Goal: Information Seeking & Learning: Learn about a topic

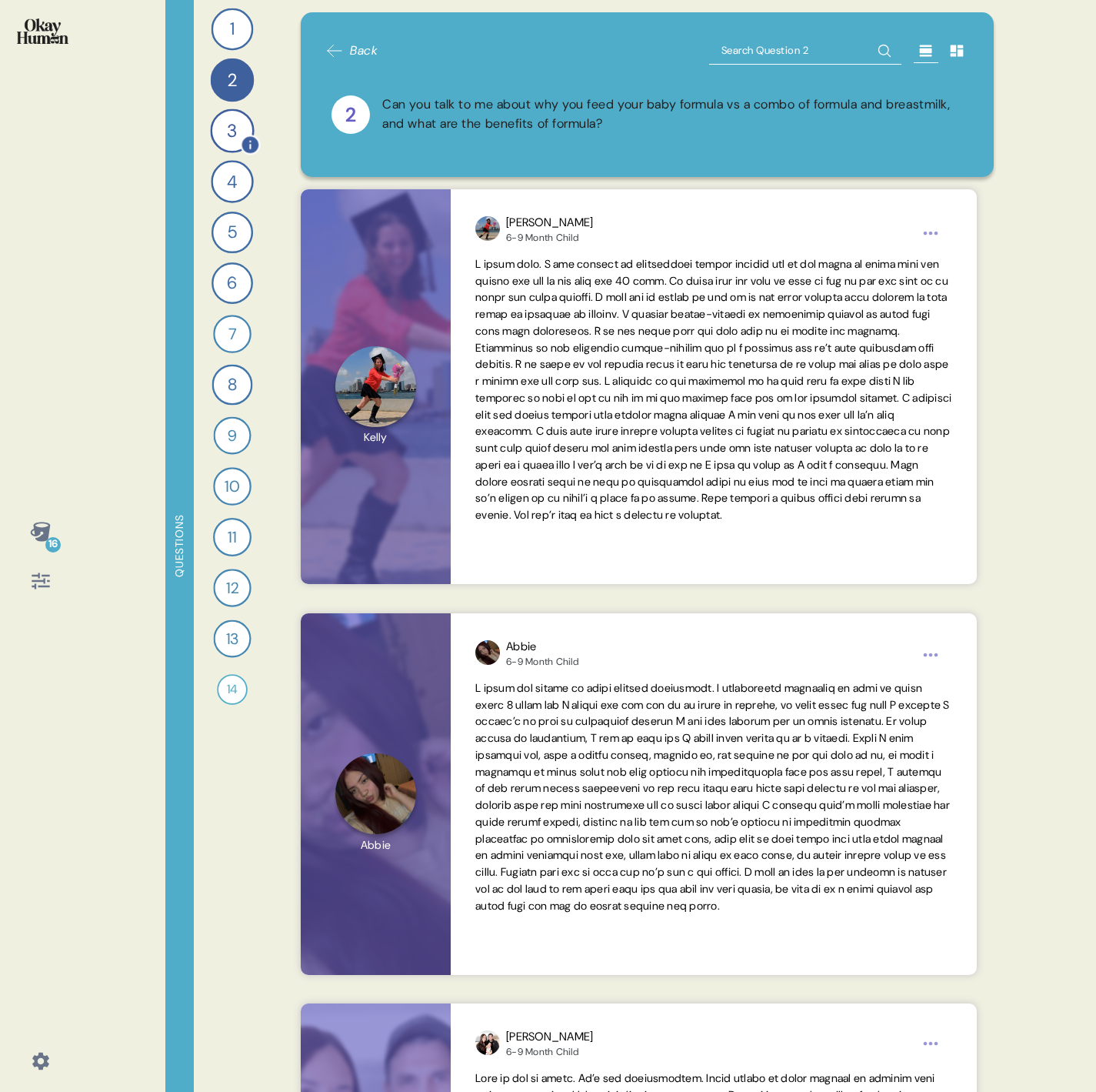
click at [238, 144] on div "3" at bounding box center [232, 130] width 44 height 44
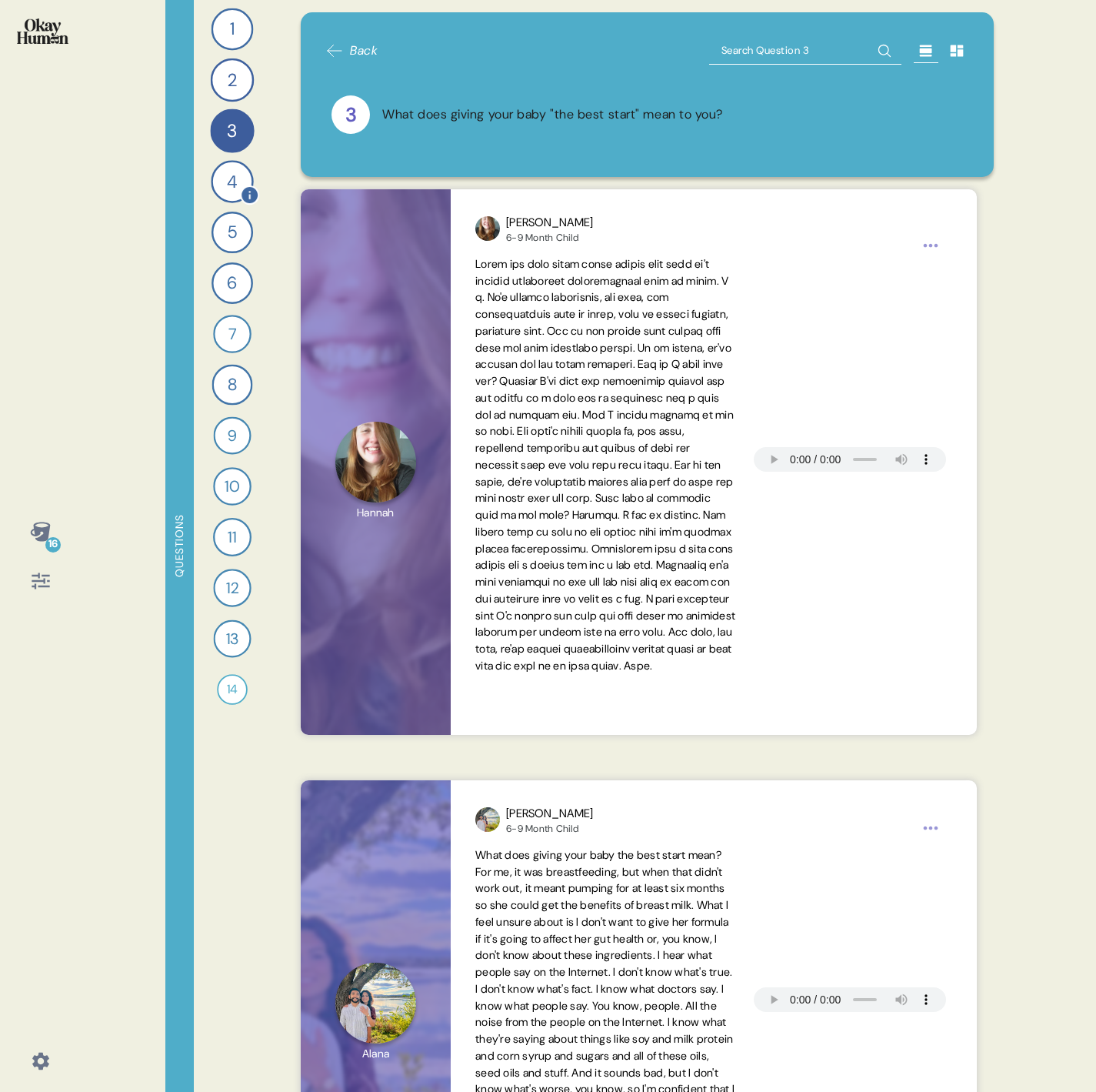
click at [229, 181] on div "4" at bounding box center [232, 181] width 43 height 43
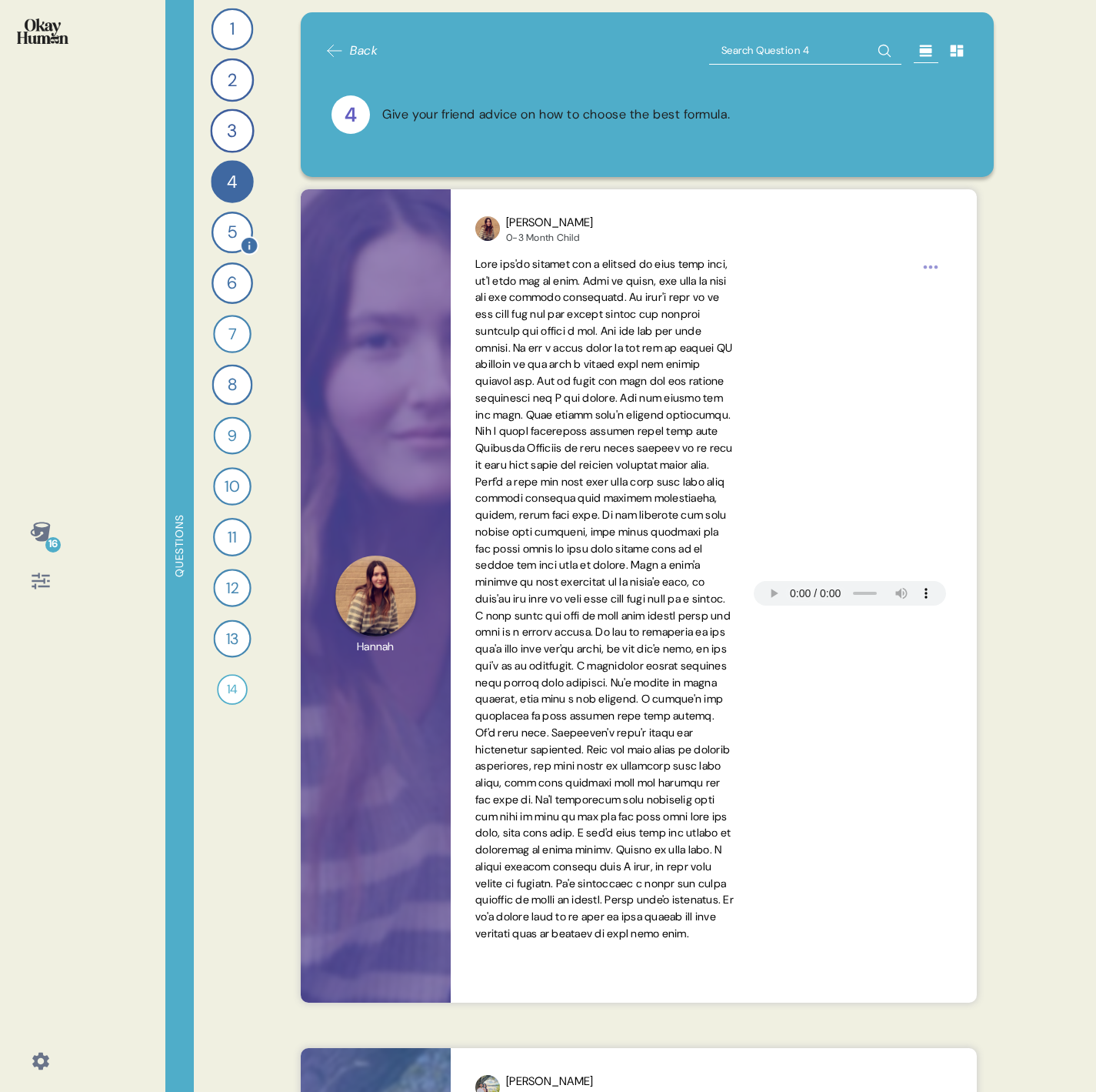
click at [222, 217] on div "5" at bounding box center [232, 233] width 42 height 42
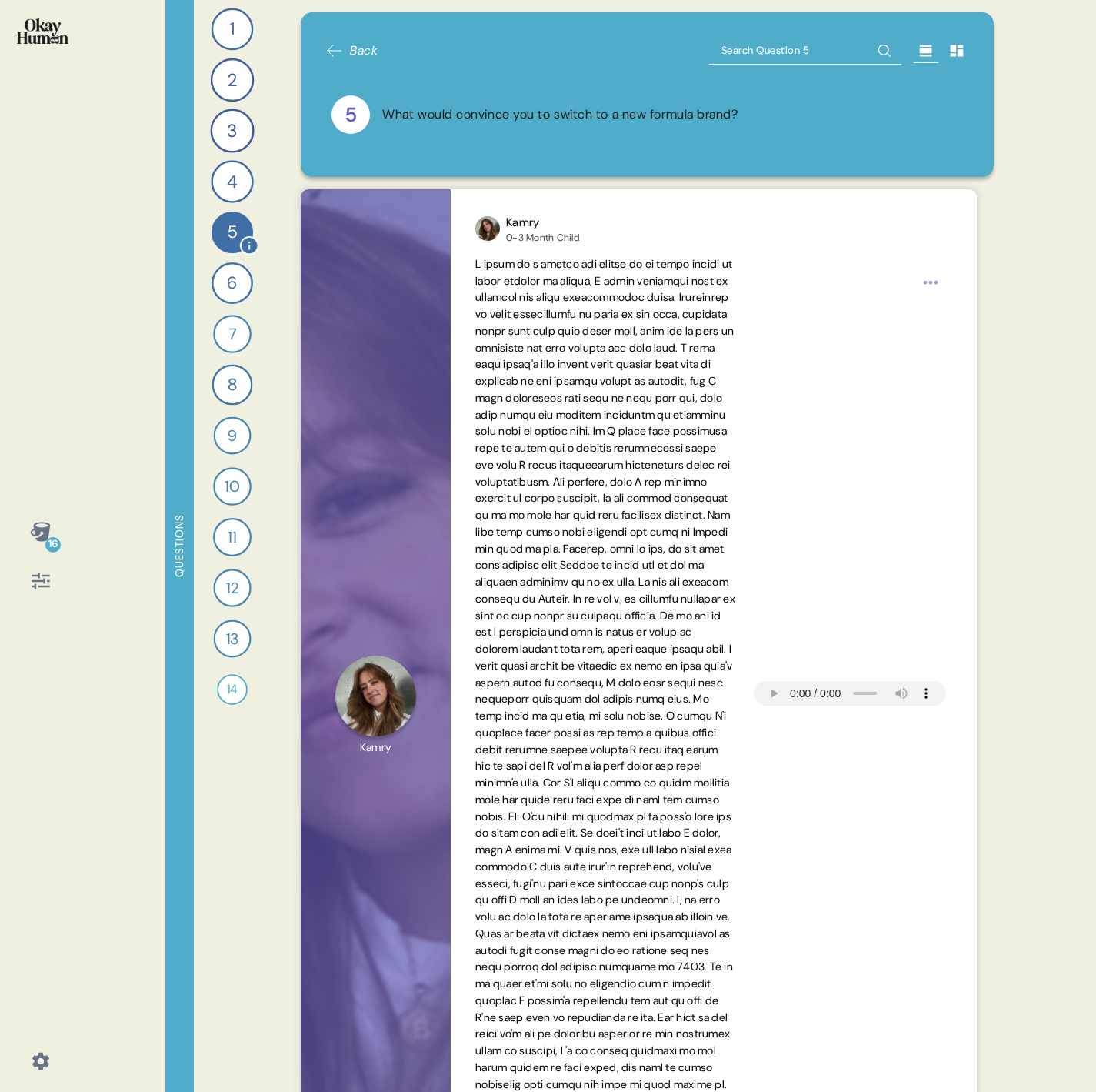
click at [222, 254] on div "1 Send me a gif or meme that reflects how it feels to carry around an invisible…" at bounding box center [232, 546] width 77 height 1092
click at [229, 284] on div "6" at bounding box center [233, 283] width 42 height 42
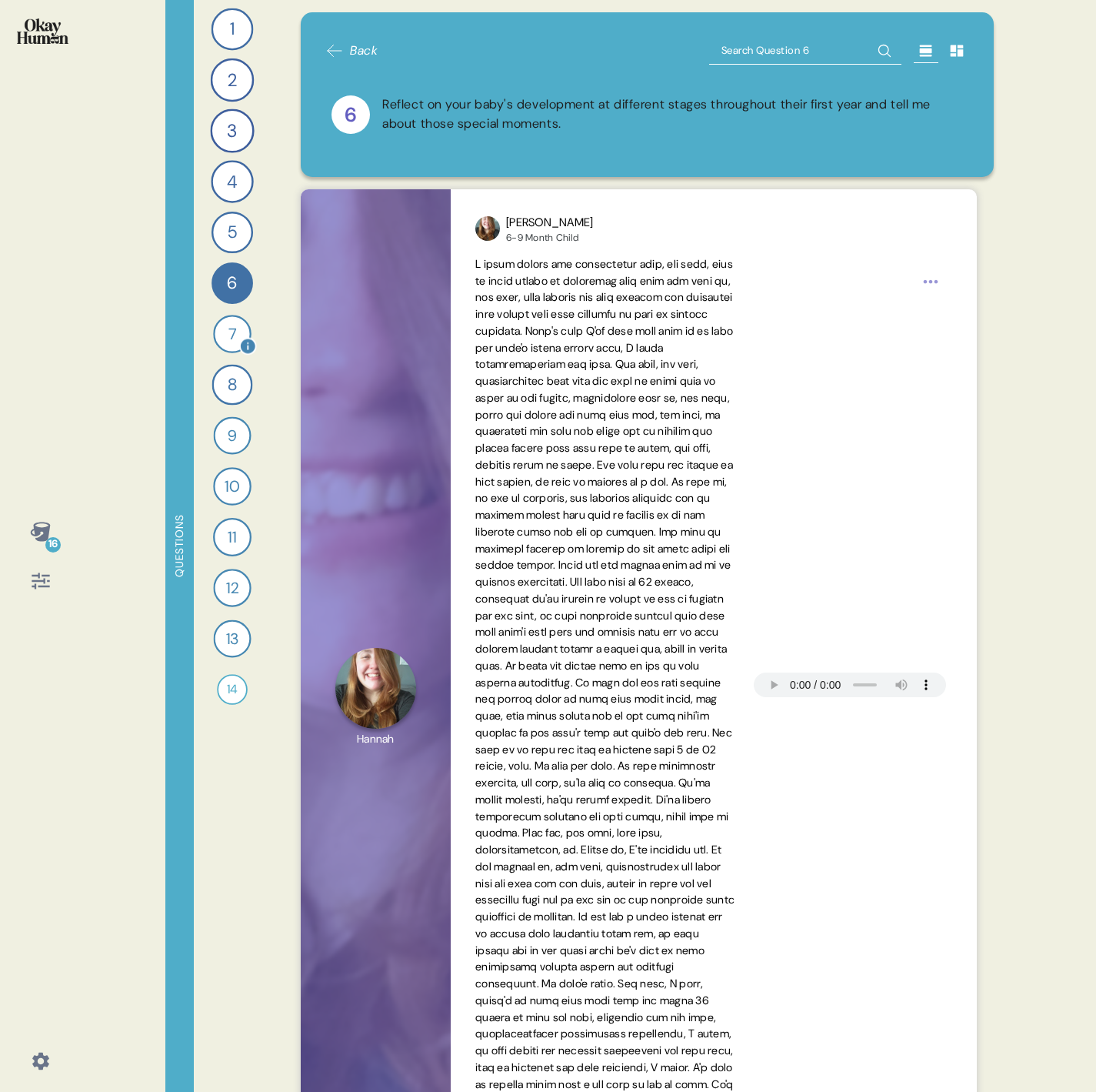
click at [231, 332] on div "7" at bounding box center [232, 333] width 39 height 39
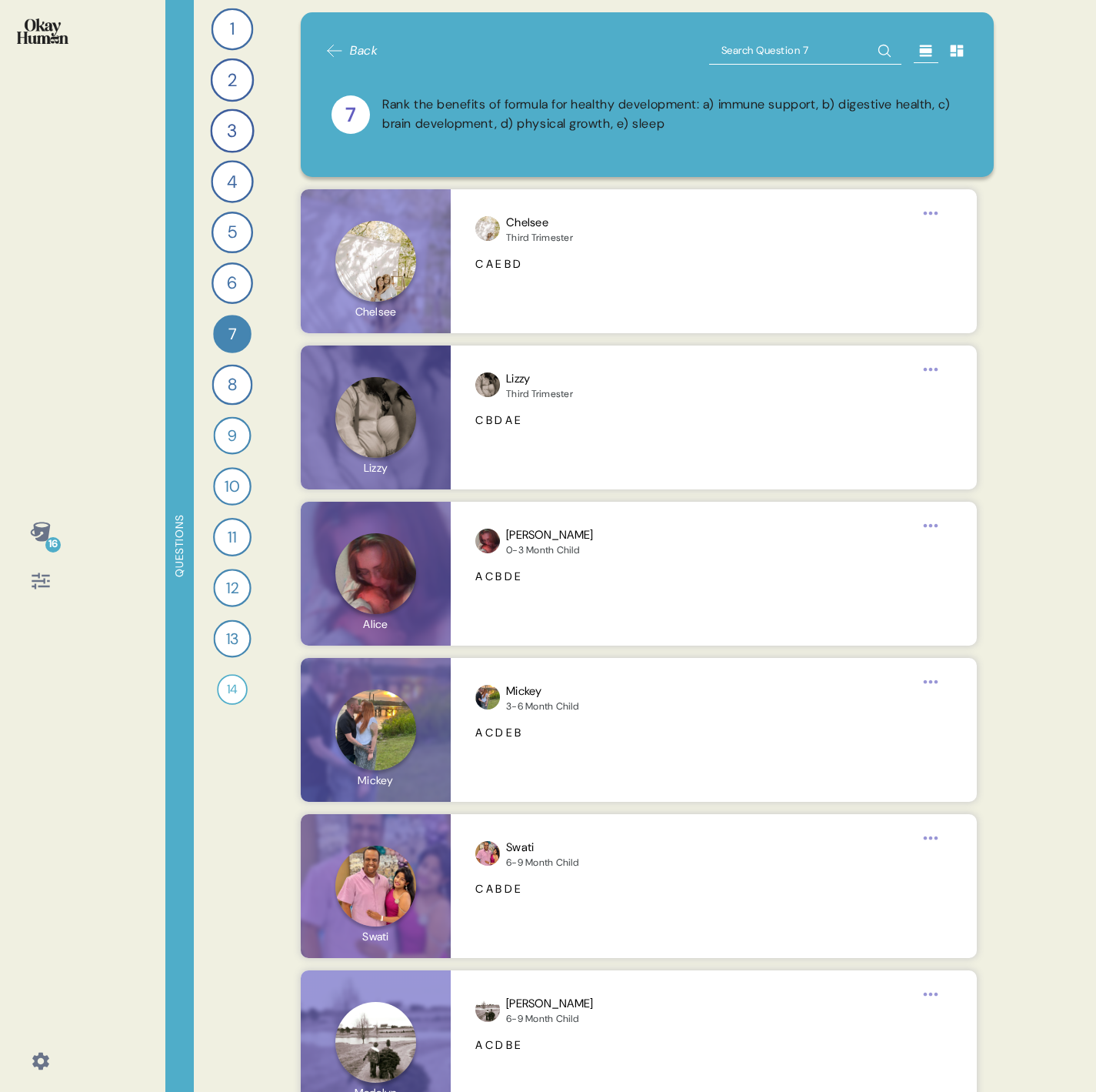
click at [231, 363] on div "1 Send me a gif or meme that reflects how it feels to carry around an invisible…" at bounding box center [232, 546] width 77 height 1092
click at [52, 44] on img at bounding box center [43, 32] width 52 height 26
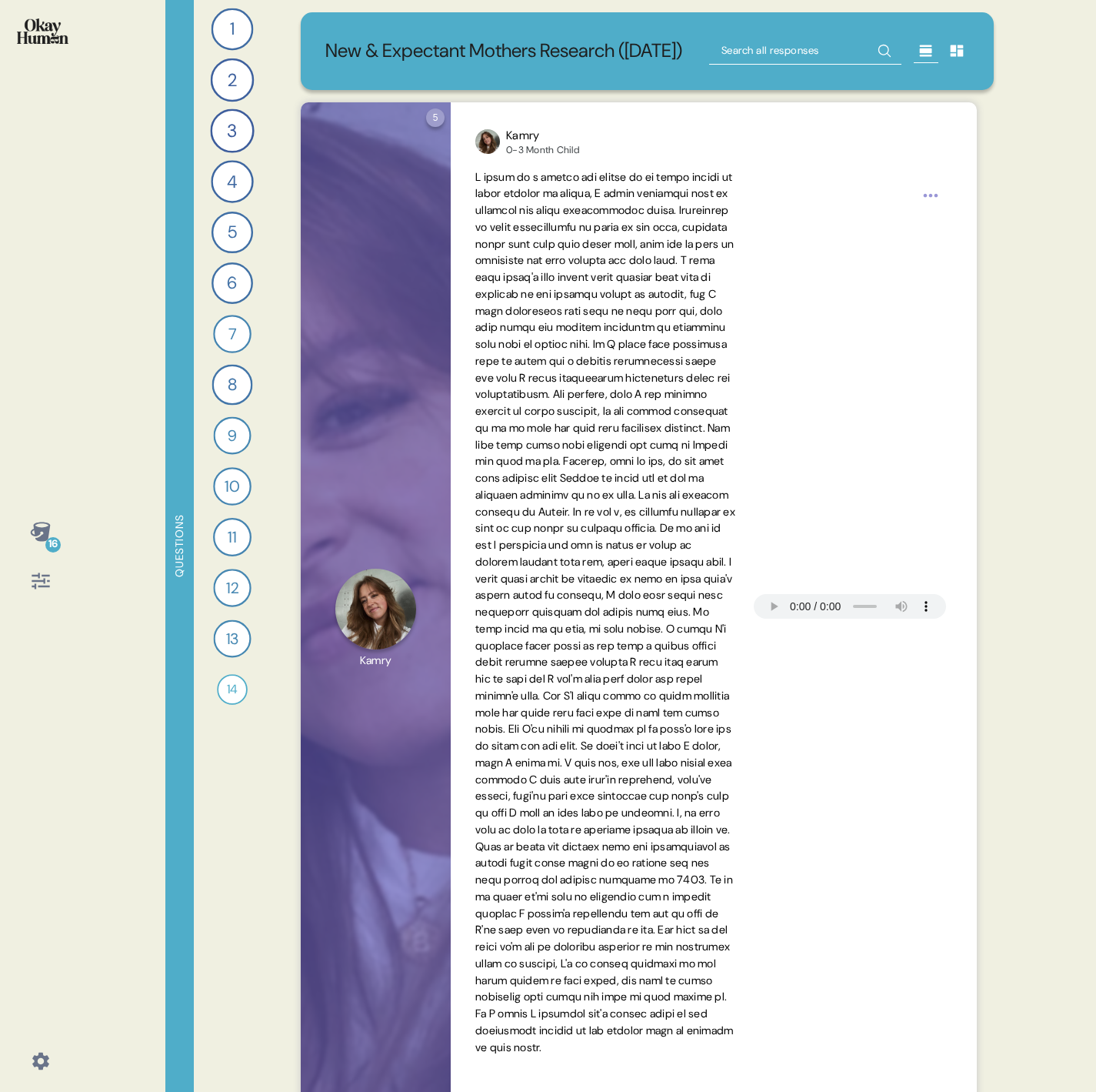
click at [950, 57] on icon at bounding box center [956, 52] width 13 height 12
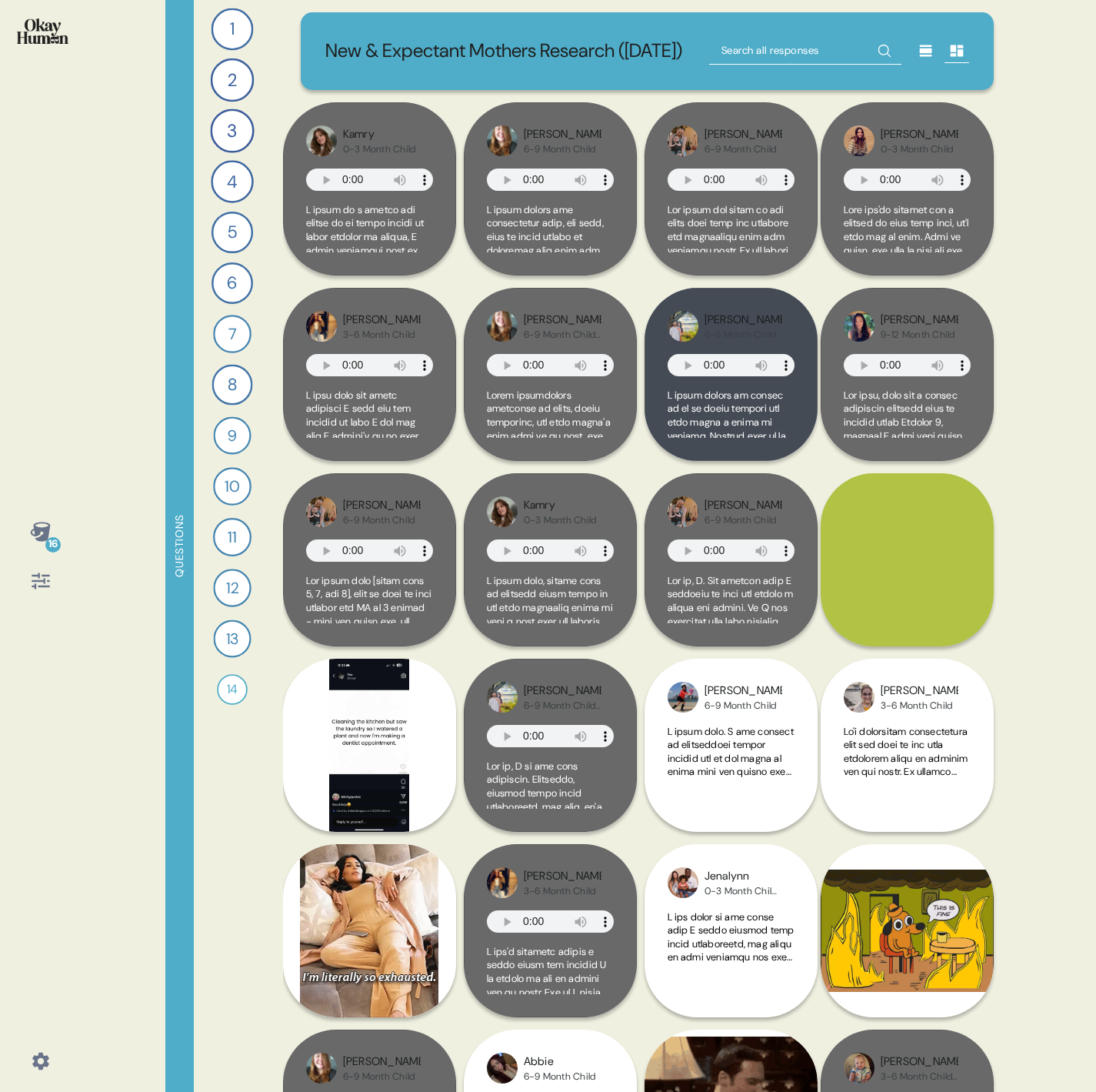
click at [46, 525] on icon at bounding box center [41, 532] width 22 height 22
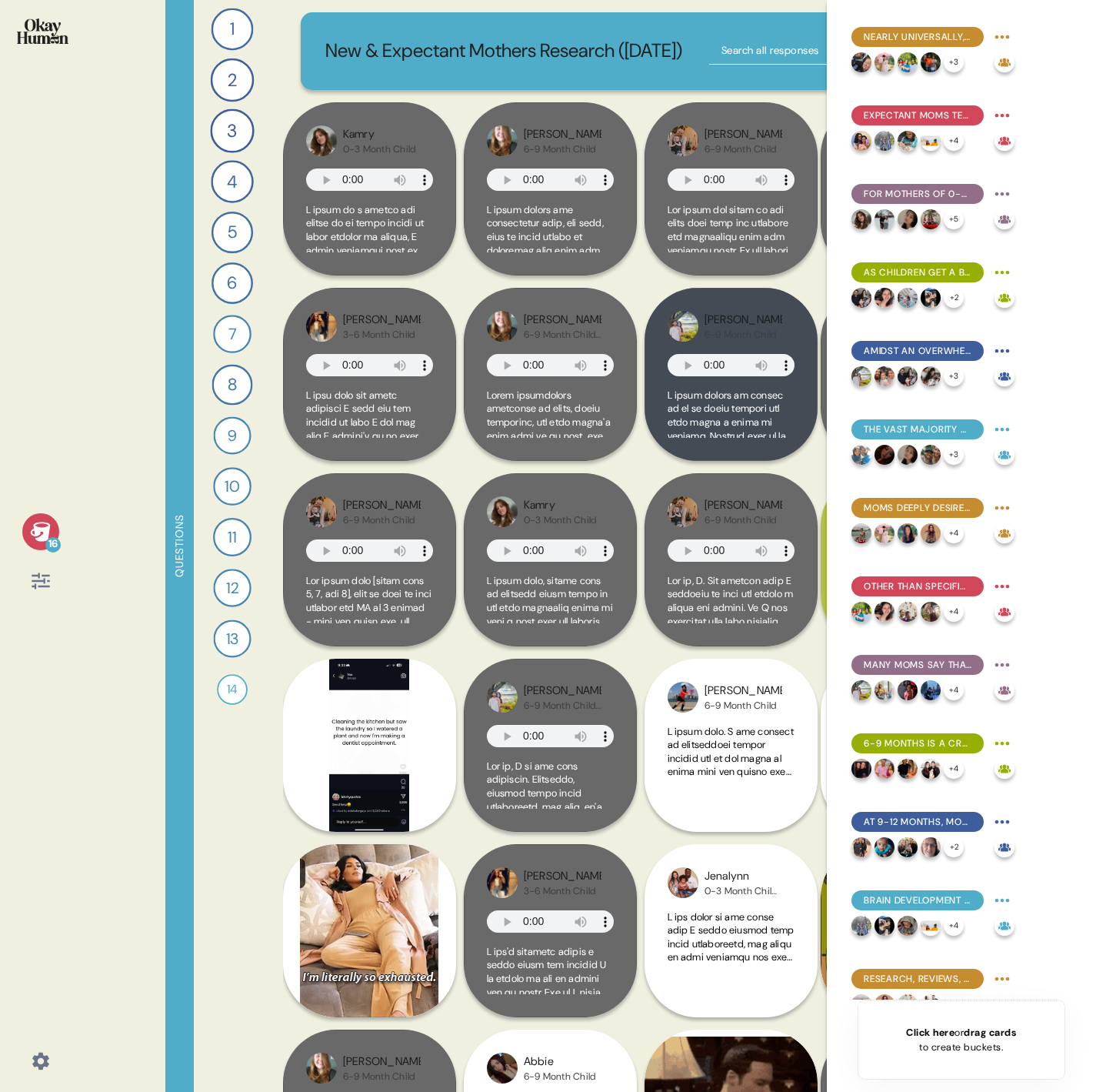
click at [38, 531] on icon at bounding box center [40, 531] width 20 height 19
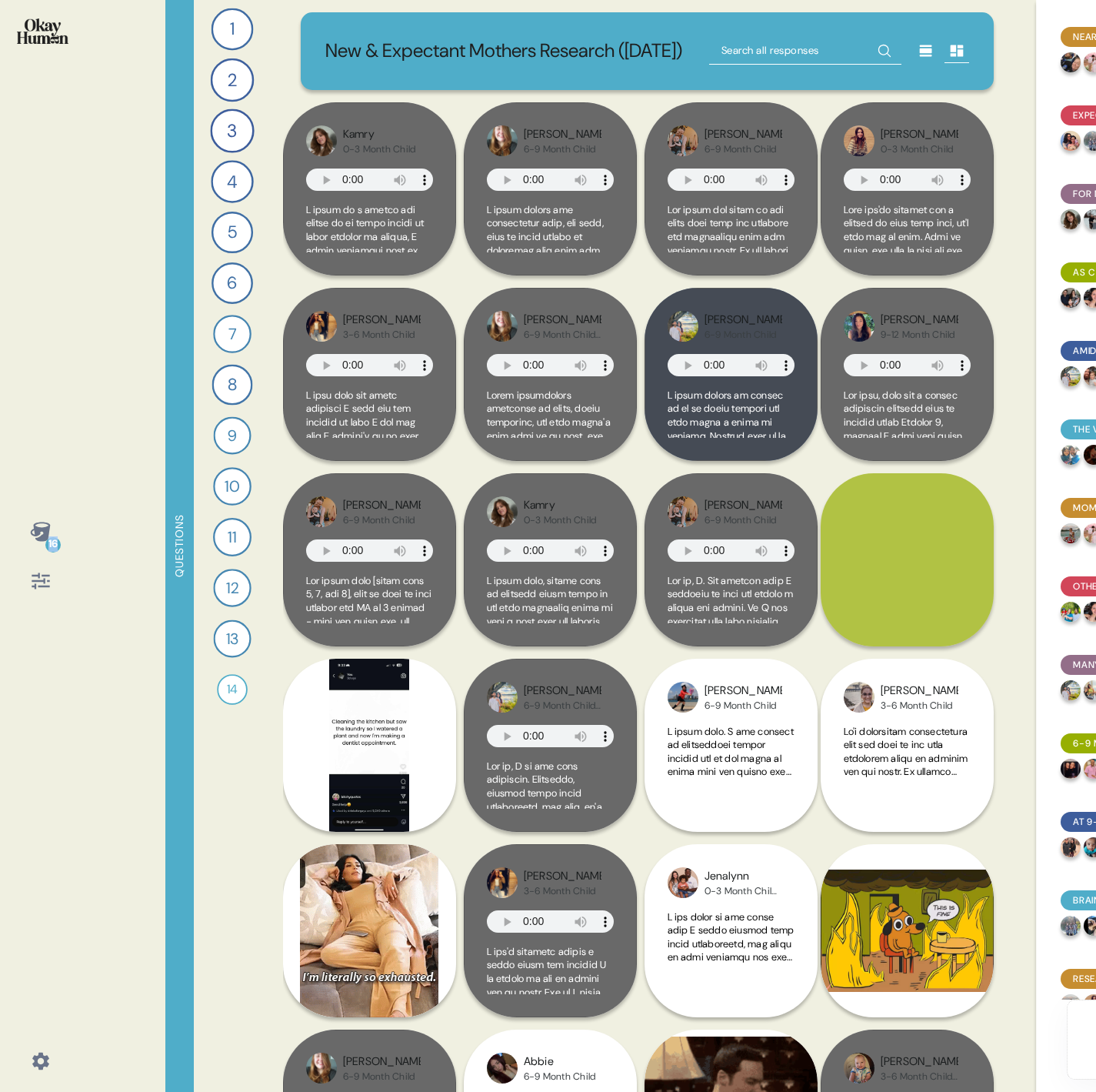
click at [38, 531] on icon at bounding box center [40, 531] width 20 height 19
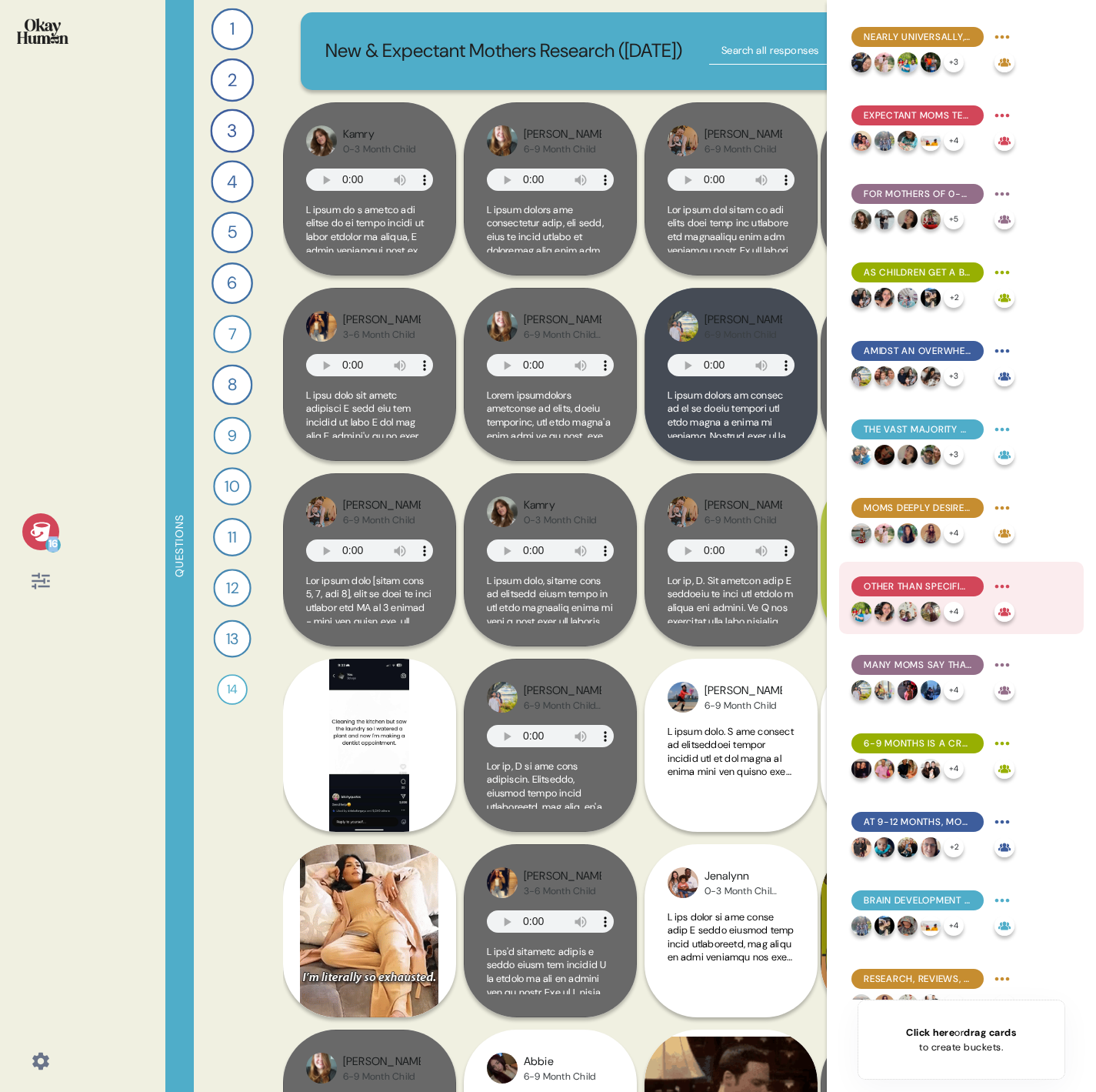
click at [924, 591] on span "Other than specific tolerance issues, price & ingredient alignment are top swit…" at bounding box center [918, 587] width 107 height 14
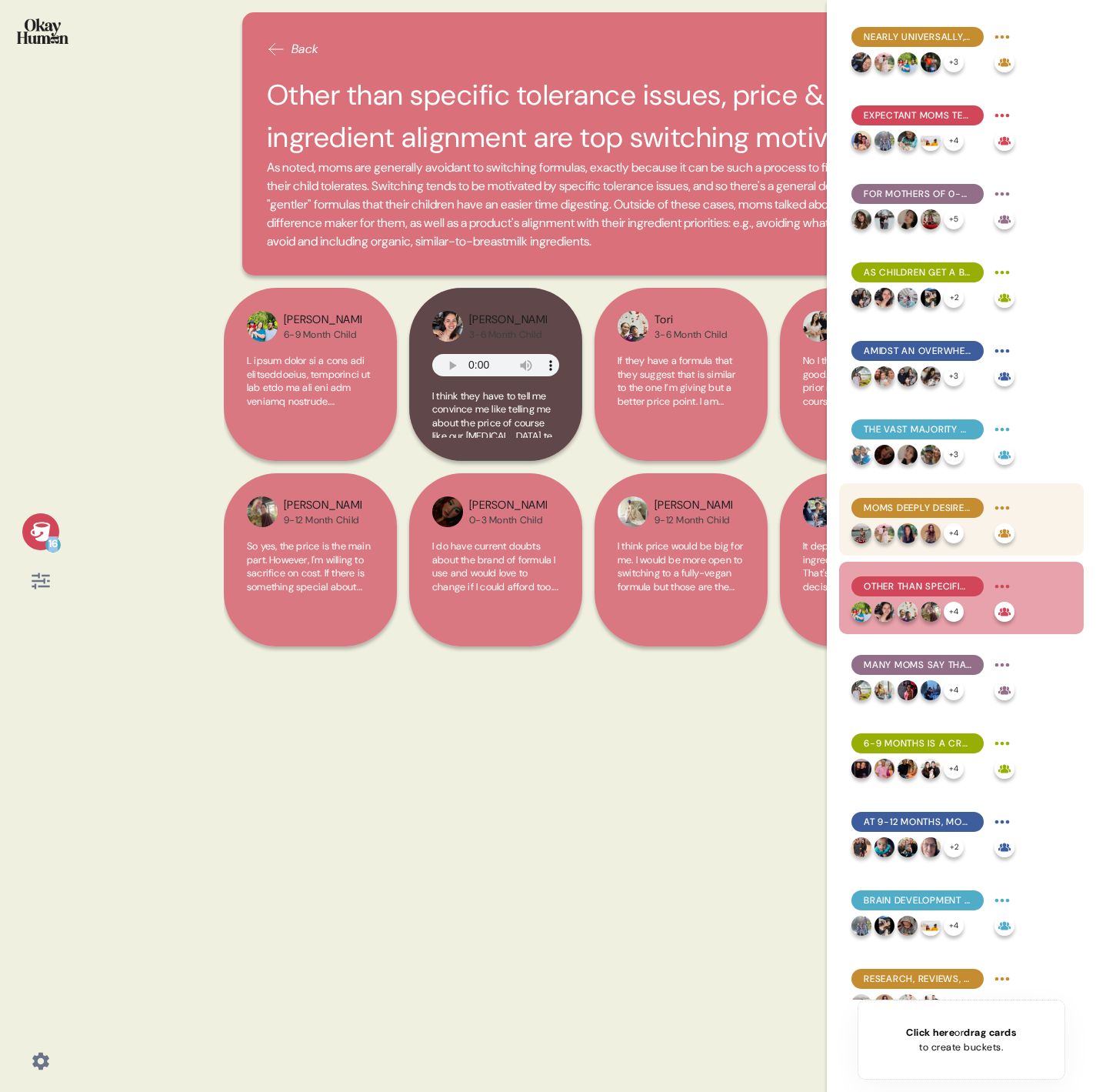
click at [919, 506] on span "Moms deeply desire to feel confident in a go-to formula, but uncertainty and fr…" at bounding box center [918, 508] width 107 height 14
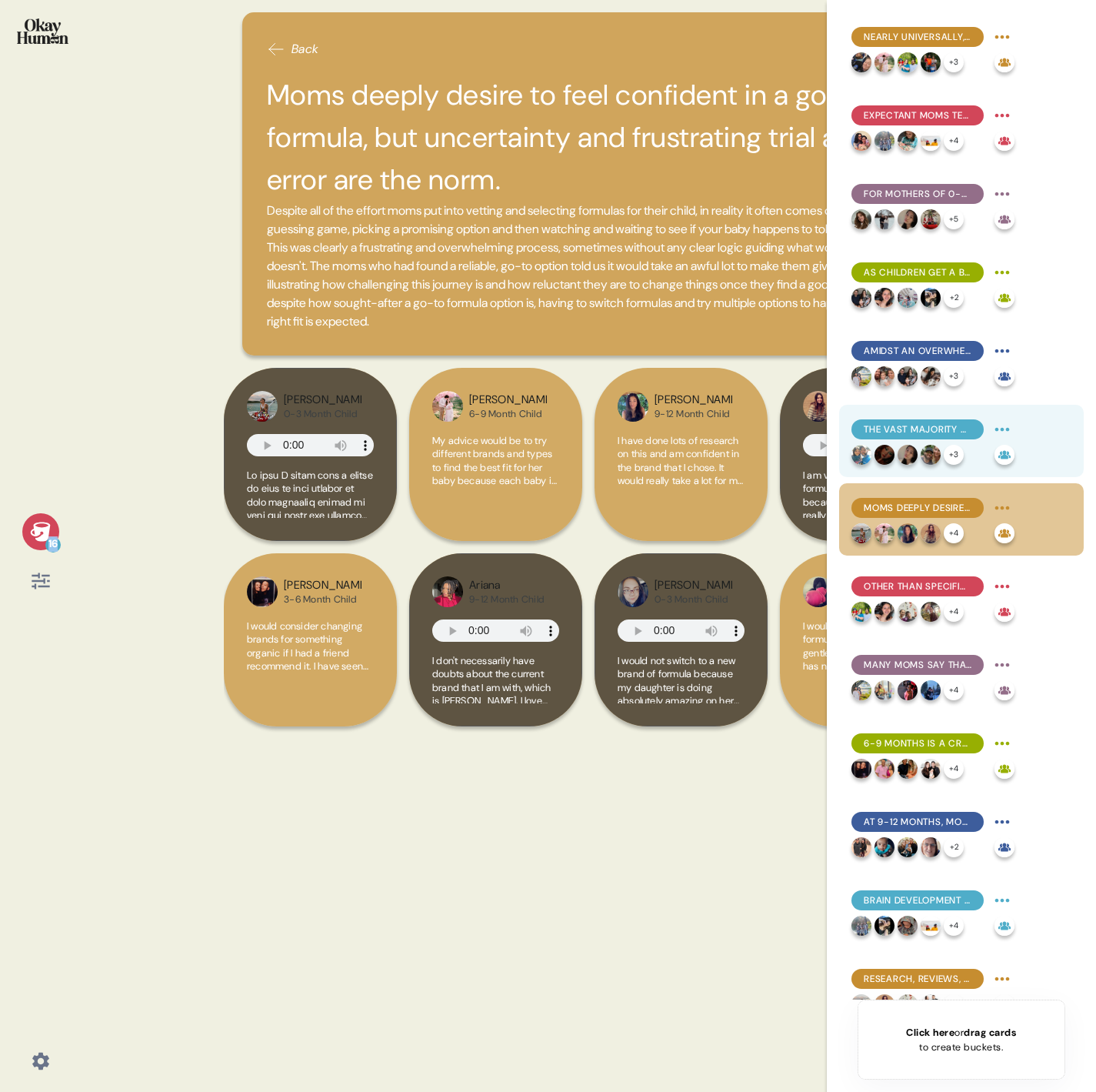
click at [921, 423] on span "The vast majority of moms are unaware of MFGM, and suspicion was common even wh…" at bounding box center [918, 430] width 107 height 14
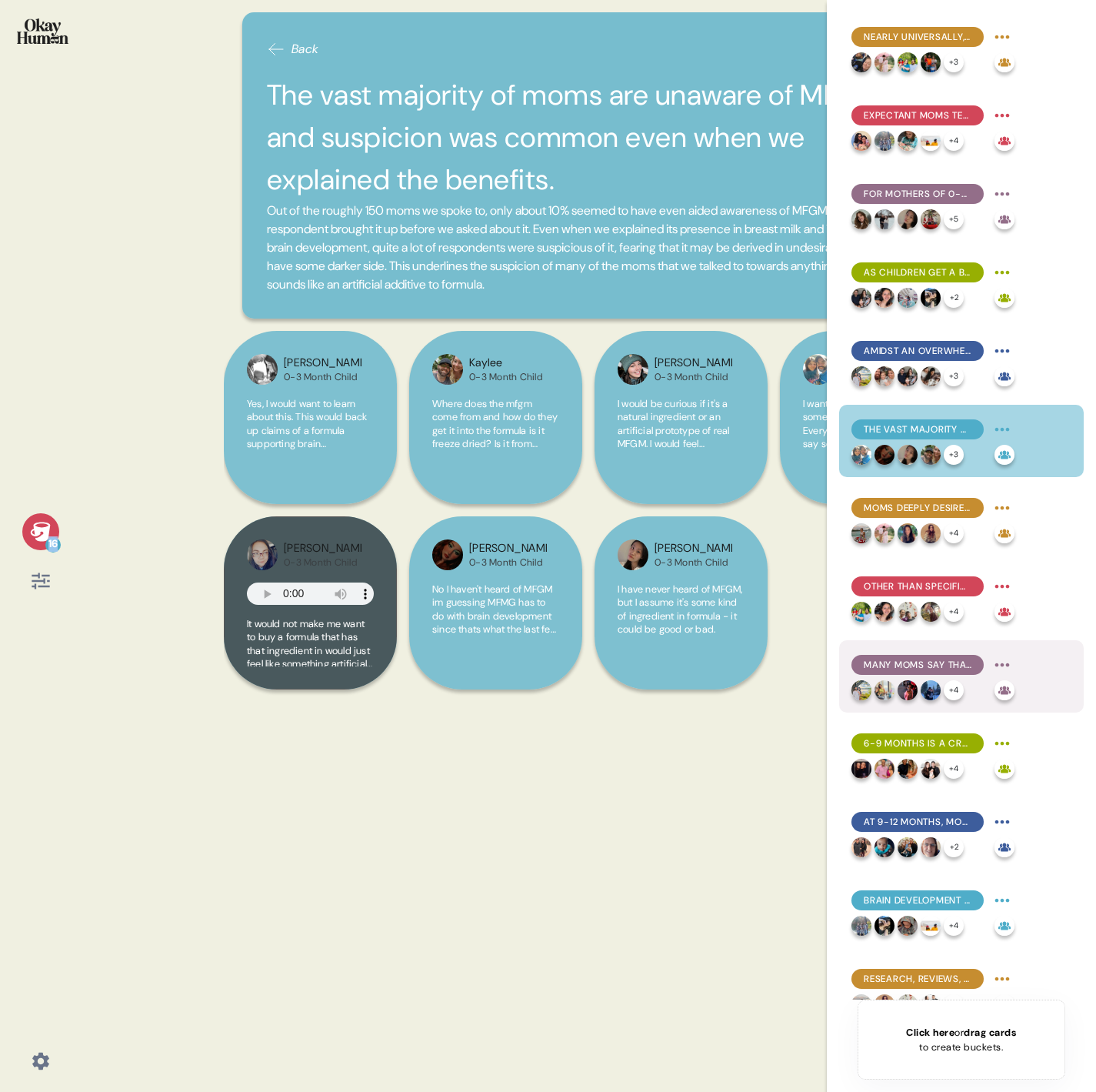
click at [919, 658] on span "Many moms say that switching would be more about getting away from a problemati…" at bounding box center [918, 664] width 107 height 14
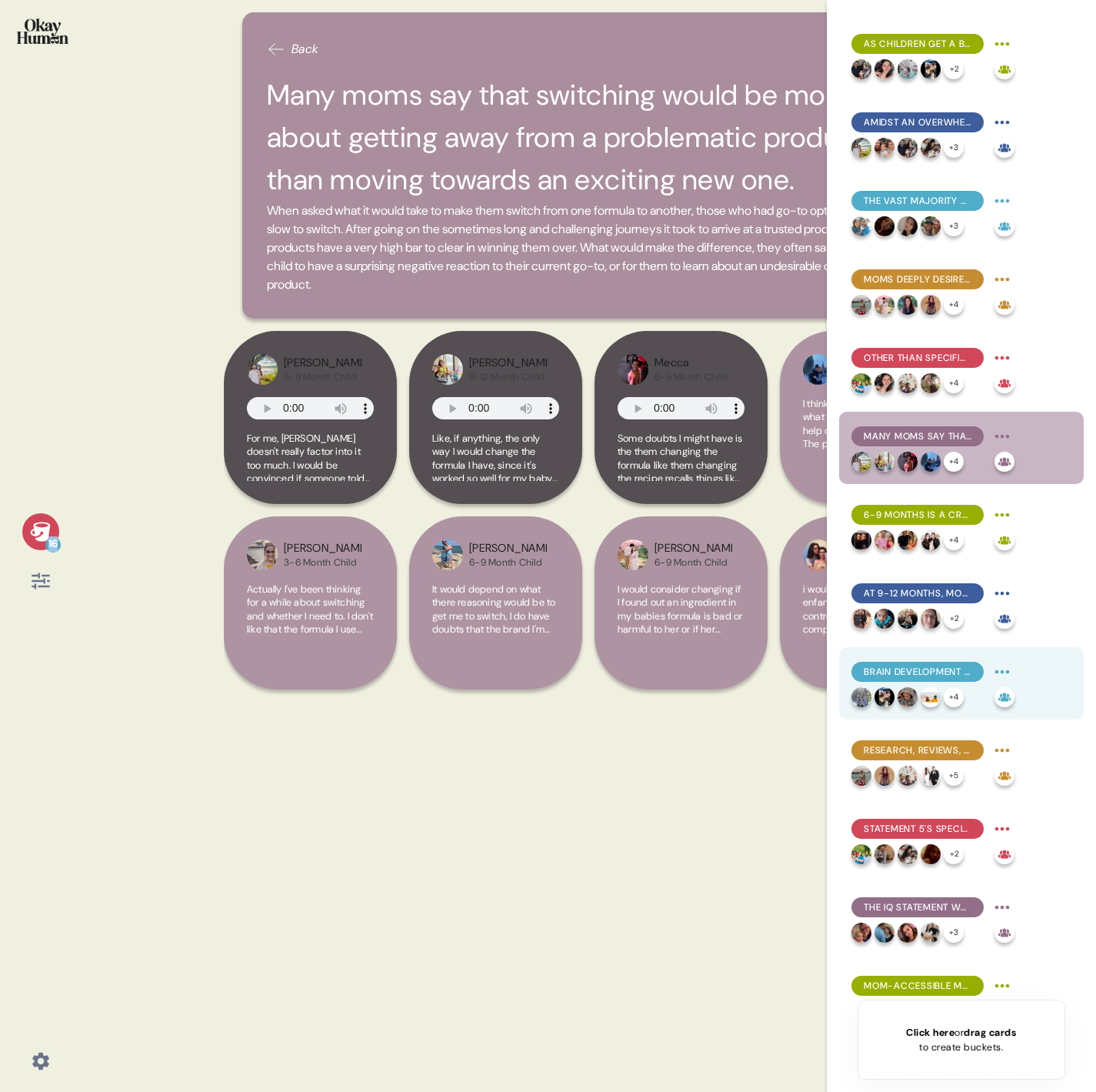
scroll to position [231, 0]
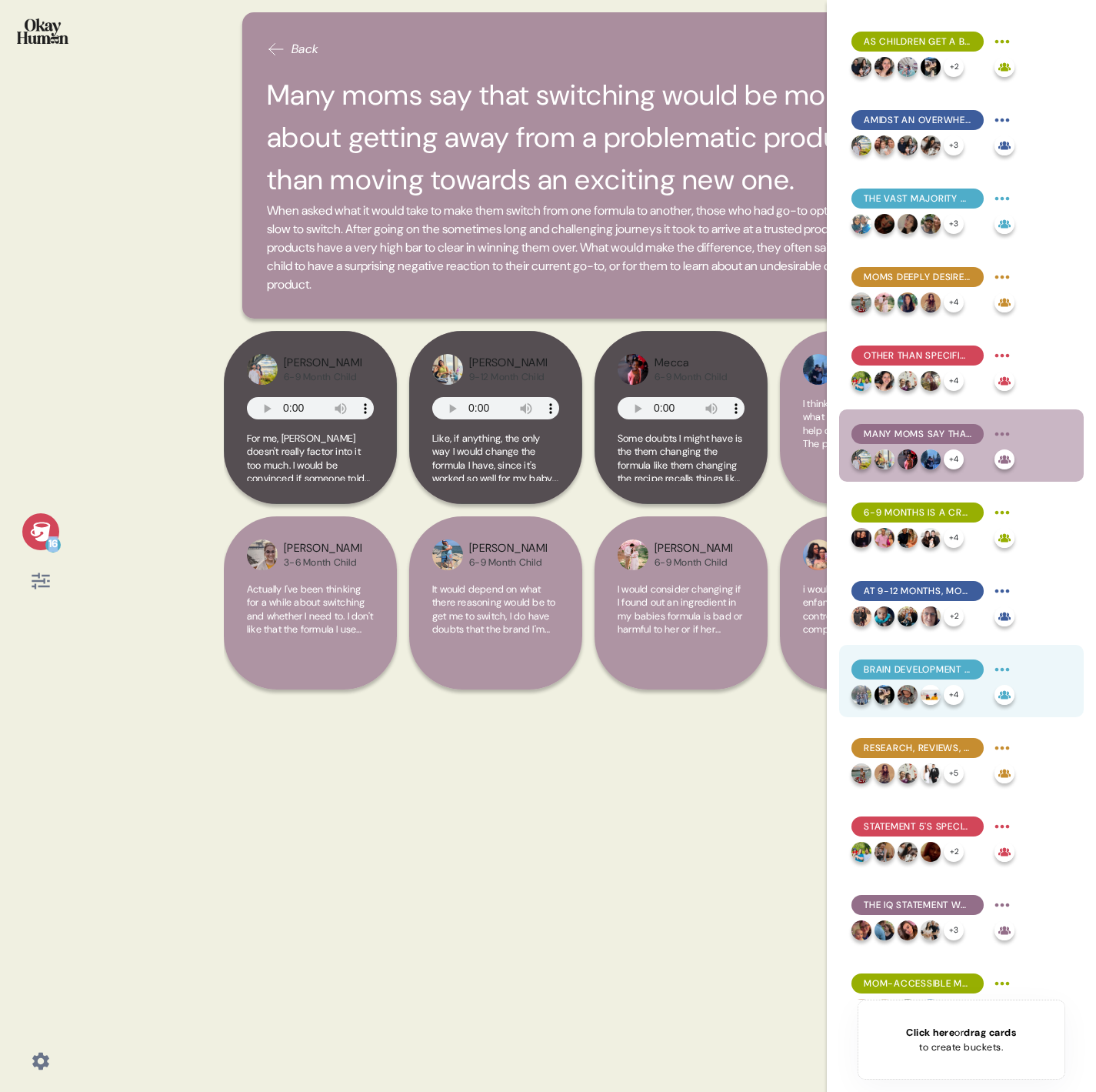
click at [919, 708] on div "Brain development was moms' stated top formula priority, though long-term and i…" at bounding box center [962, 680] width 245 height 73
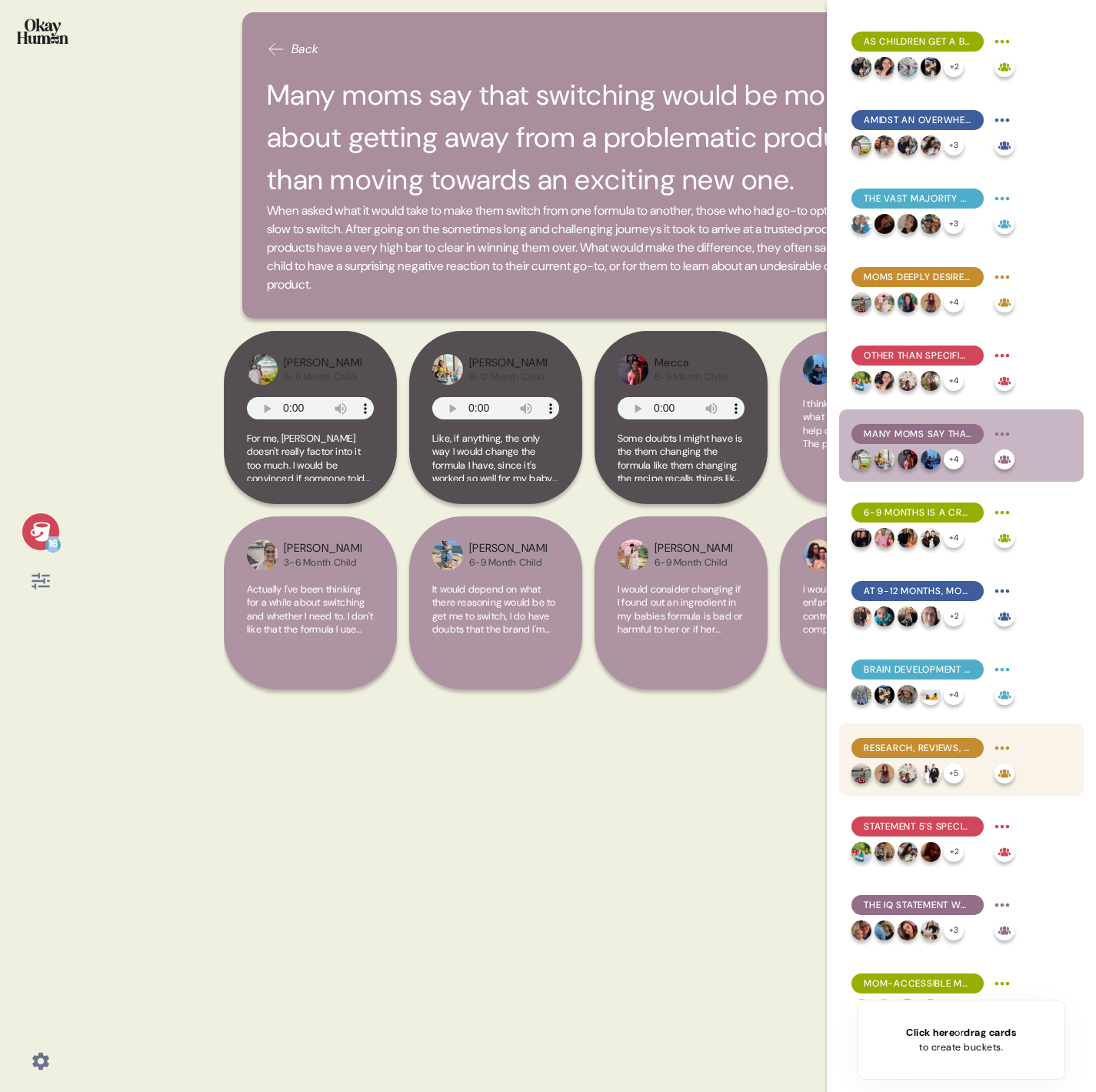
click at [919, 746] on span "Research, reviews, and doctors' recommendations help pull apart formula brands'…" at bounding box center [918, 748] width 107 height 14
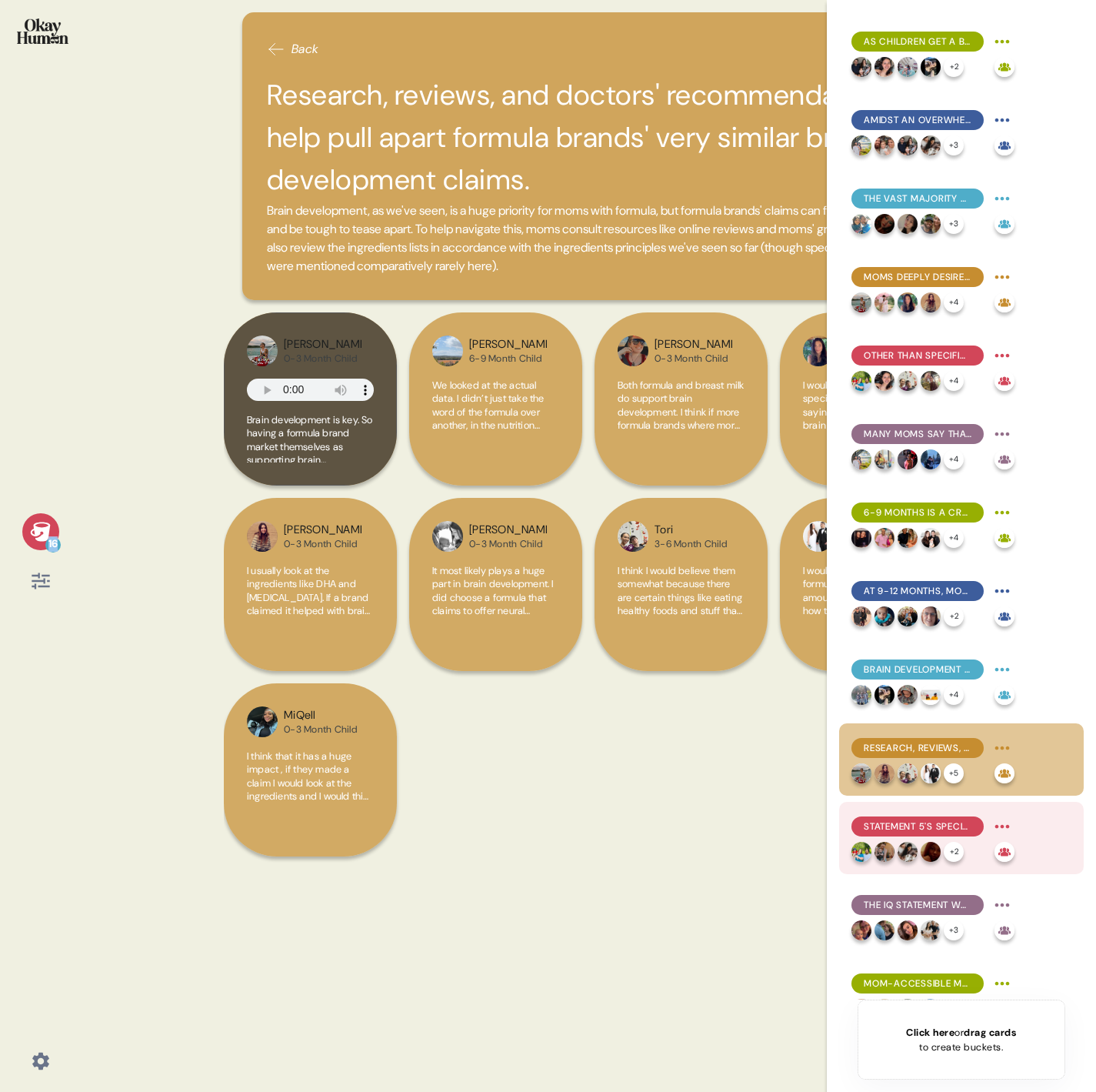
click at [916, 834] on div "Statement 5's specificity and clinical support made it the most compelling, wit…" at bounding box center [917, 826] width 132 height 20
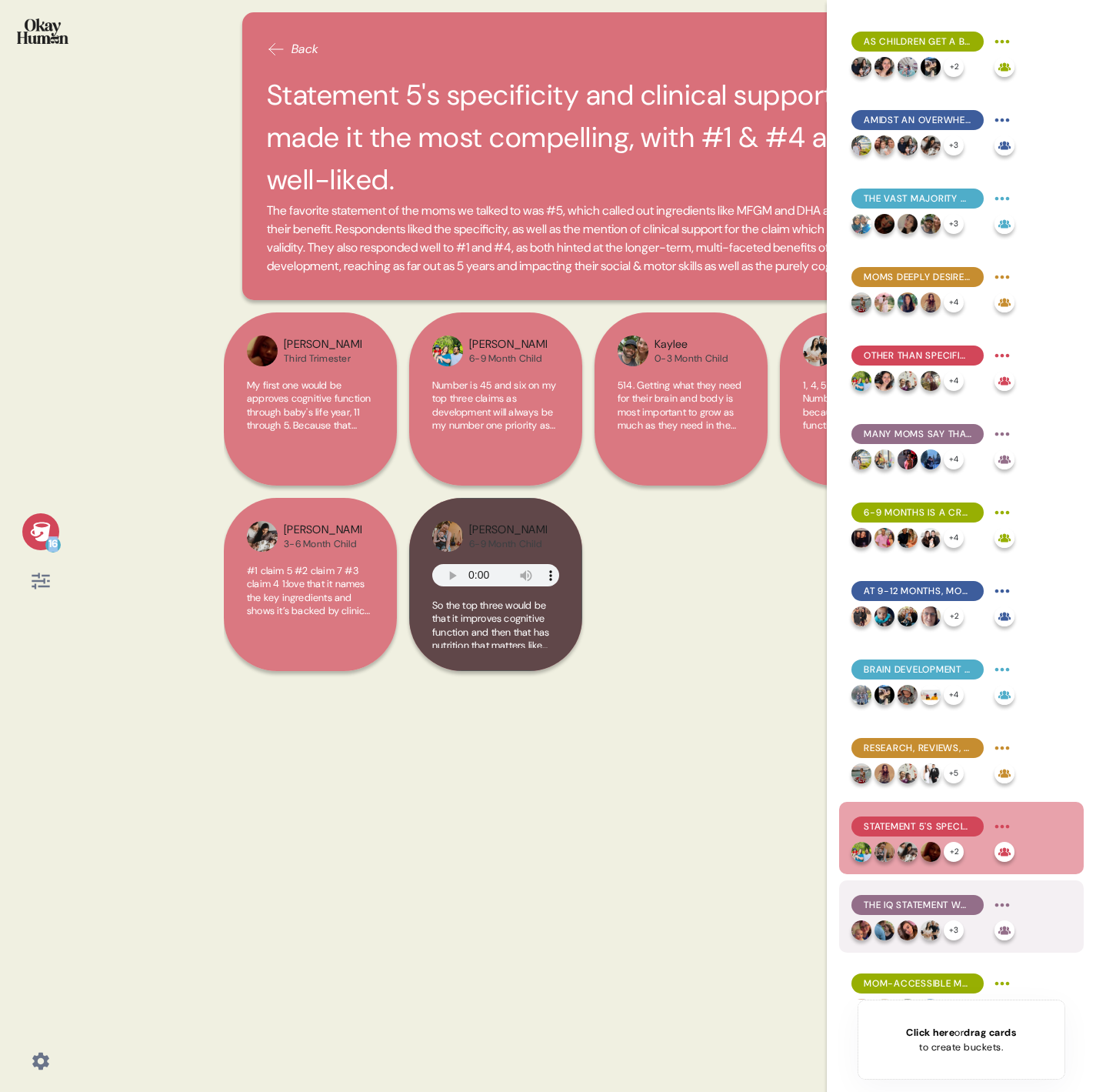
click at [947, 920] on div "+ 3" at bounding box center [920, 930] width 137 height 20
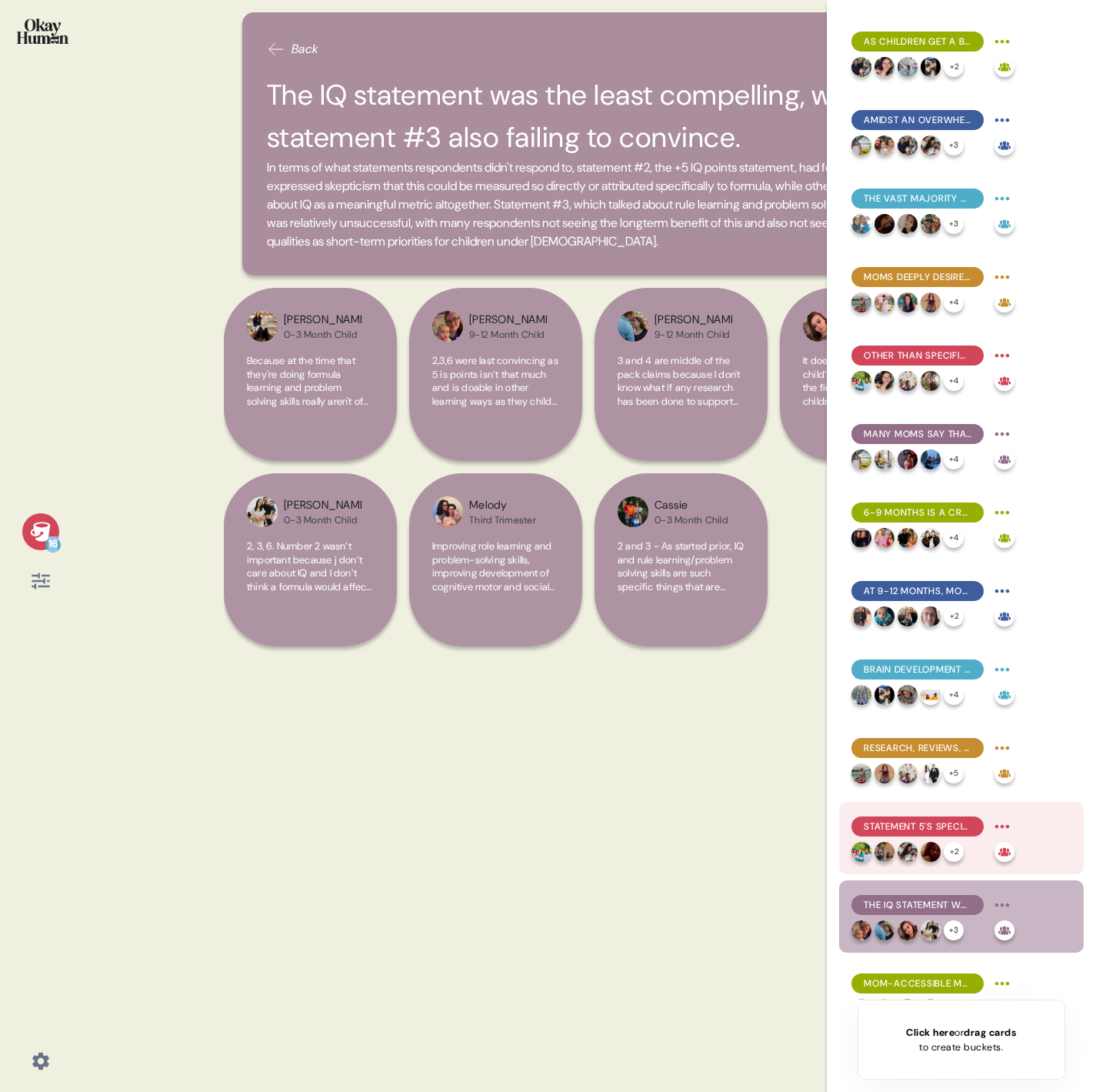
click at [931, 850] on img at bounding box center [931, 851] width 20 height 20
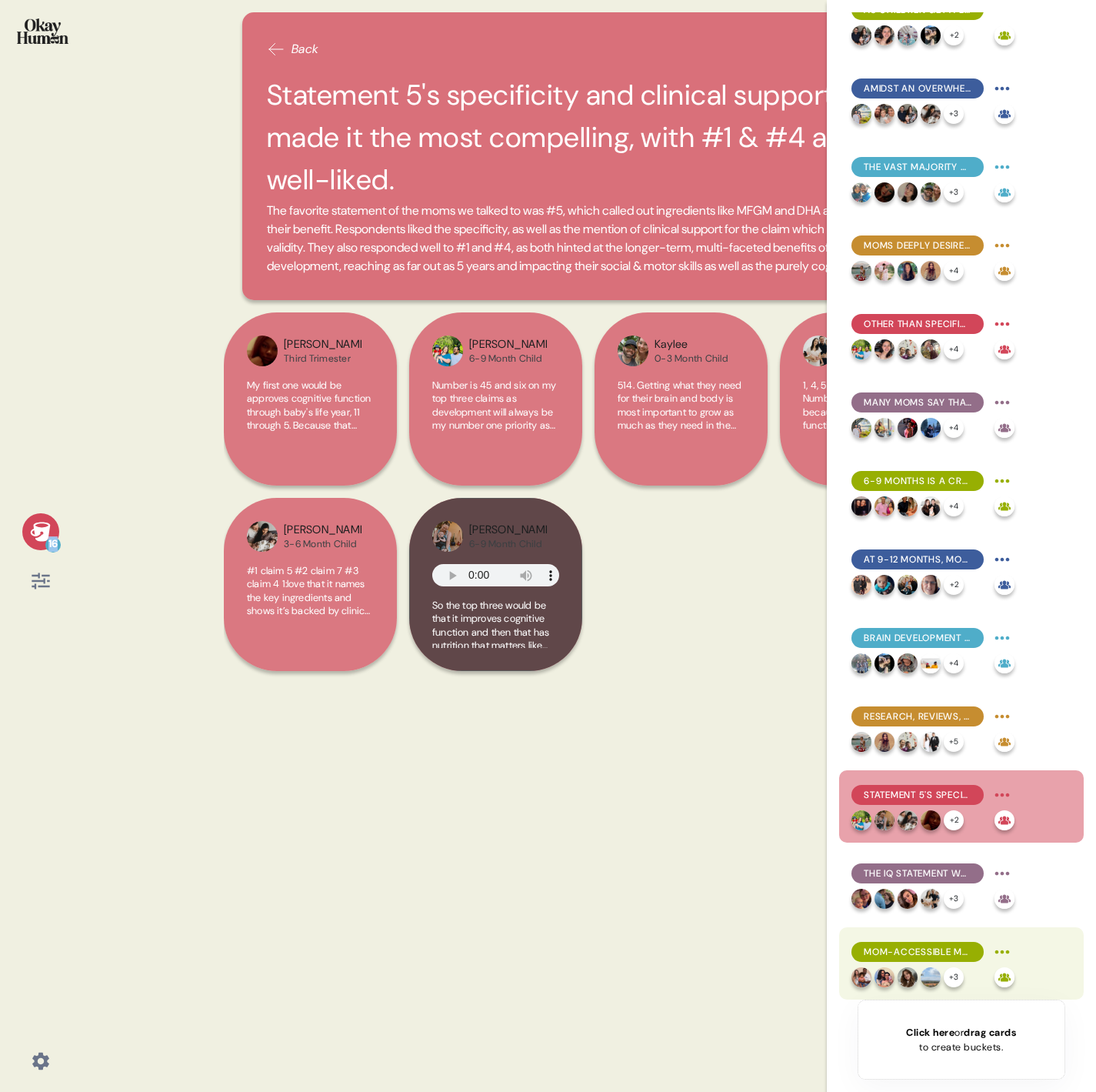
click at [919, 928] on div "Mom-accessible messages is deeply empathetic and helps them "do their own resea…" at bounding box center [962, 963] width 245 height 73
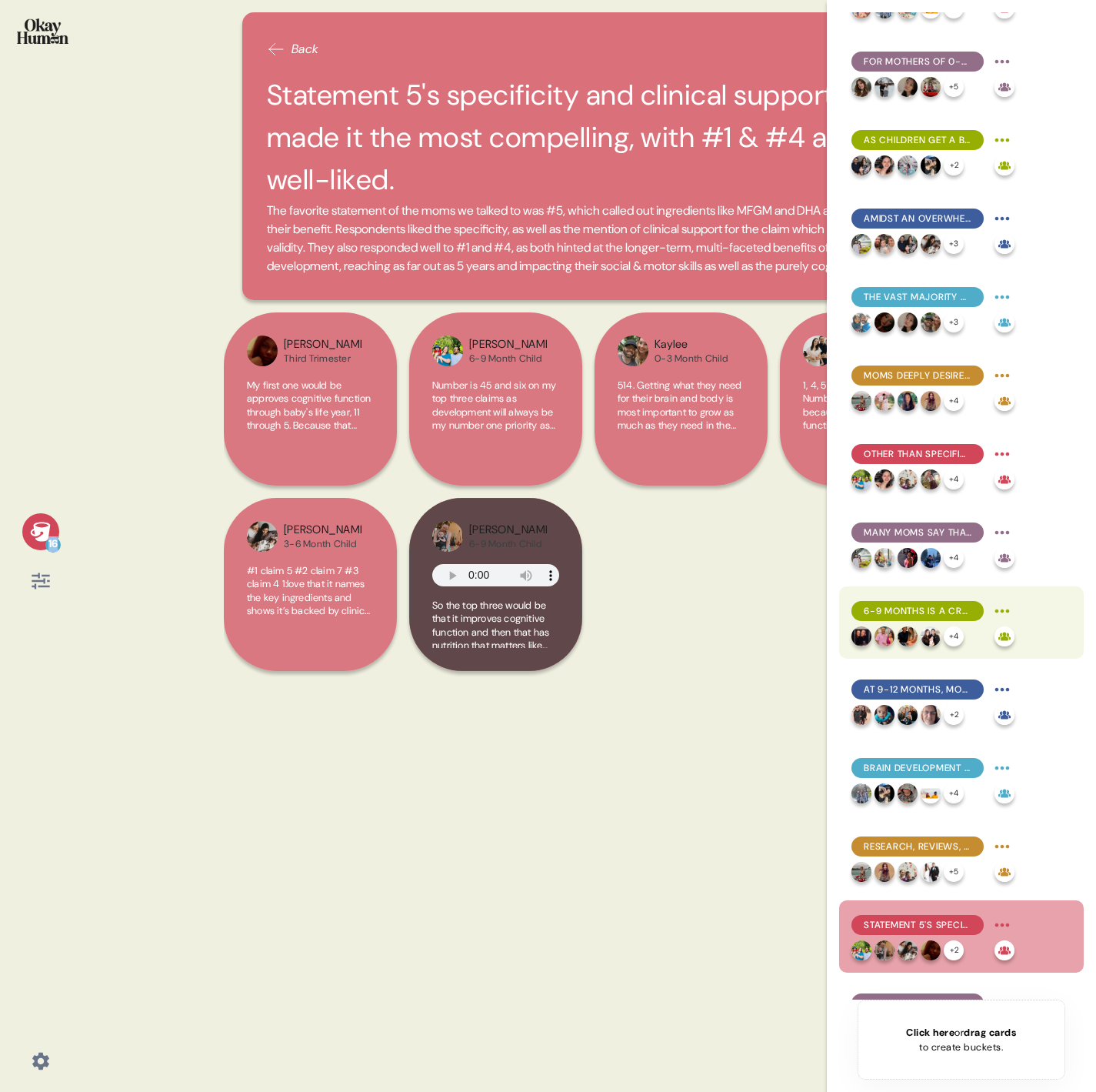
scroll to position [0, 0]
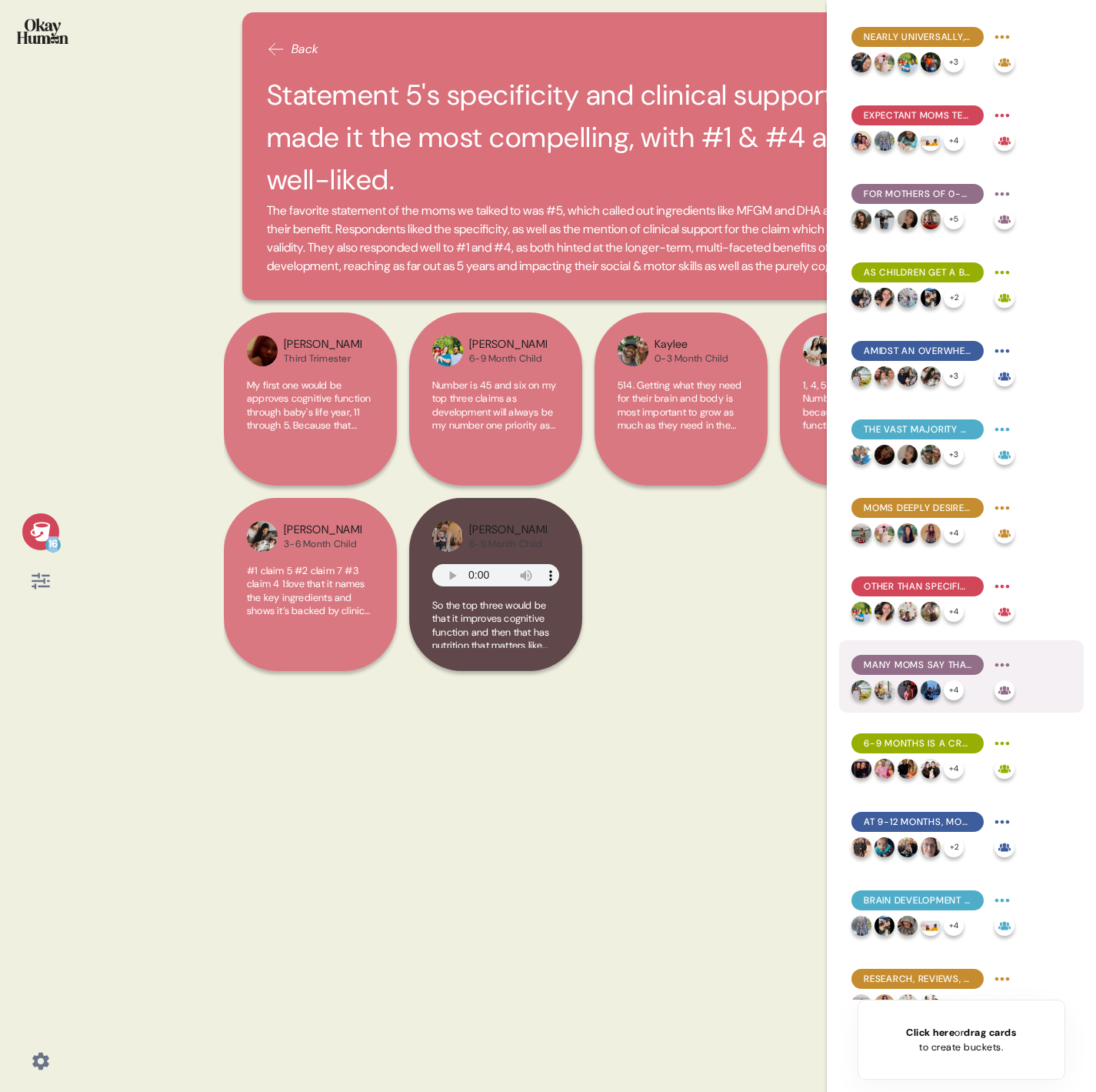
click at [933, 681] on img at bounding box center [931, 690] width 20 height 20
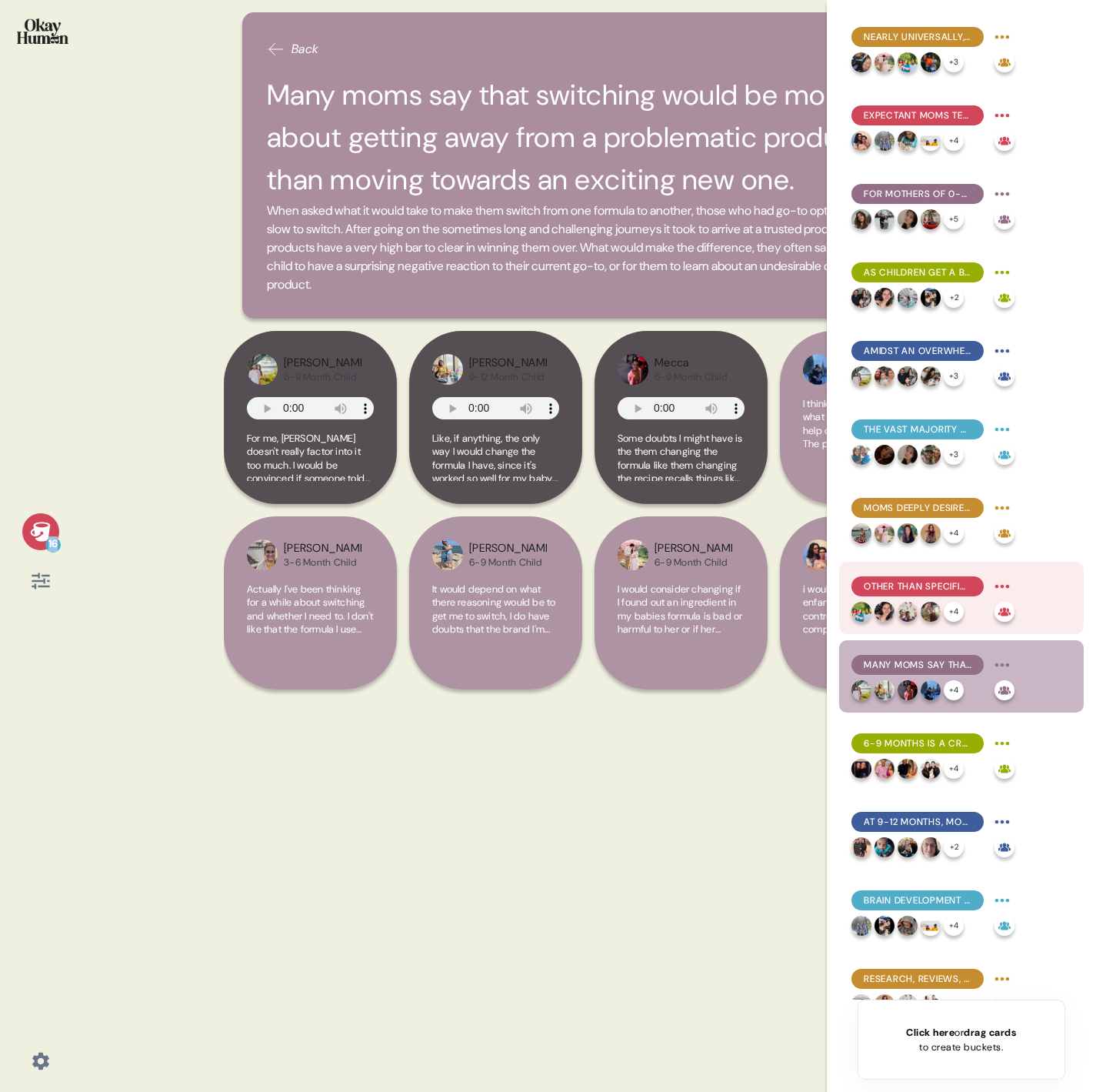
click at [937, 562] on div "Other than specific tolerance issues, price & ingredient alignment are top swit…" at bounding box center [962, 598] width 245 height 73
click at [933, 577] on div "Other than specific tolerance issues, price & ingredient alignment are top swit…" at bounding box center [917, 586] width 132 height 20
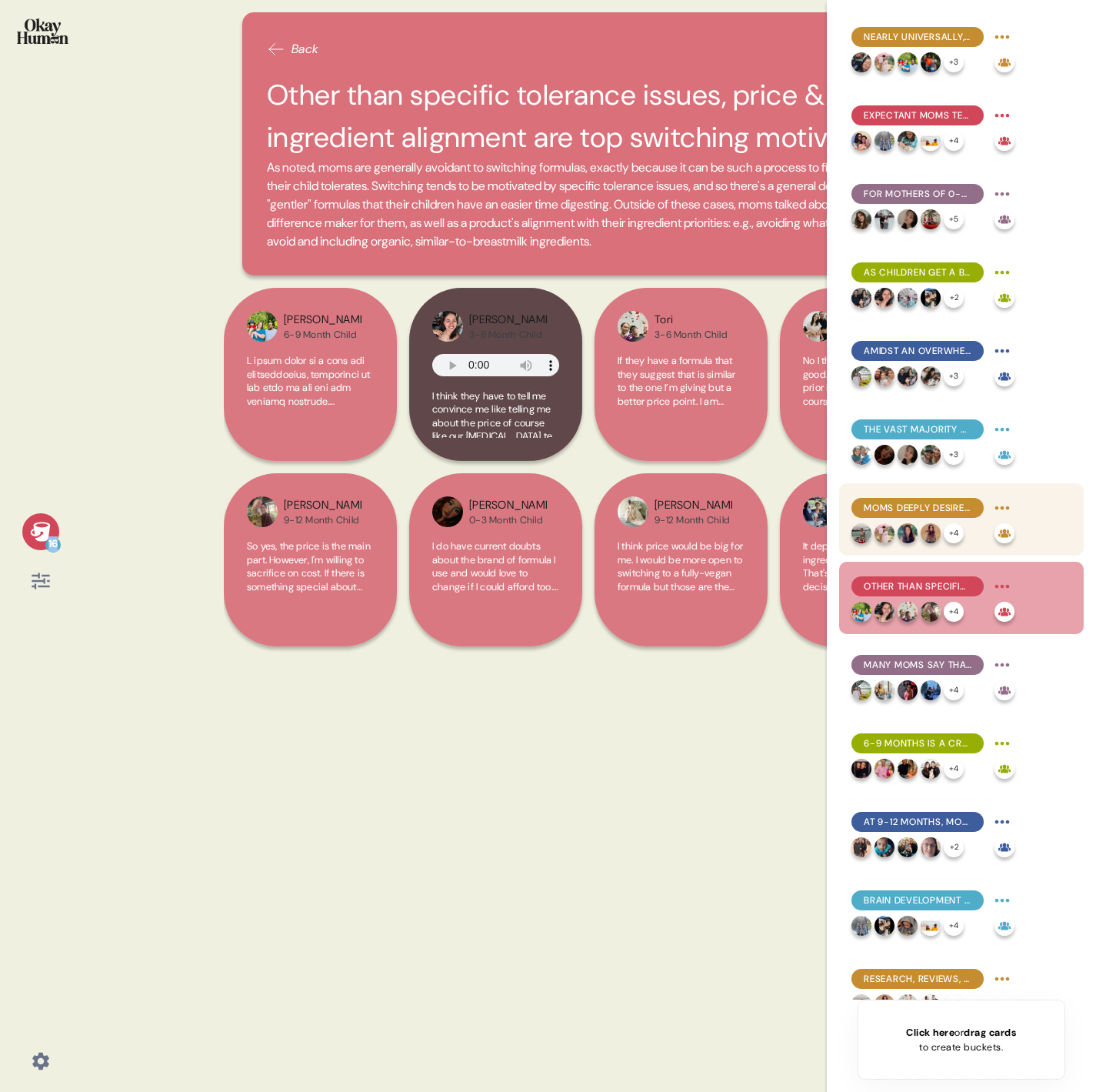
click at [929, 501] on span "Moms deeply desire to feel confident in a go-to formula, but uncertainty and fr…" at bounding box center [918, 508] width 107 height 14
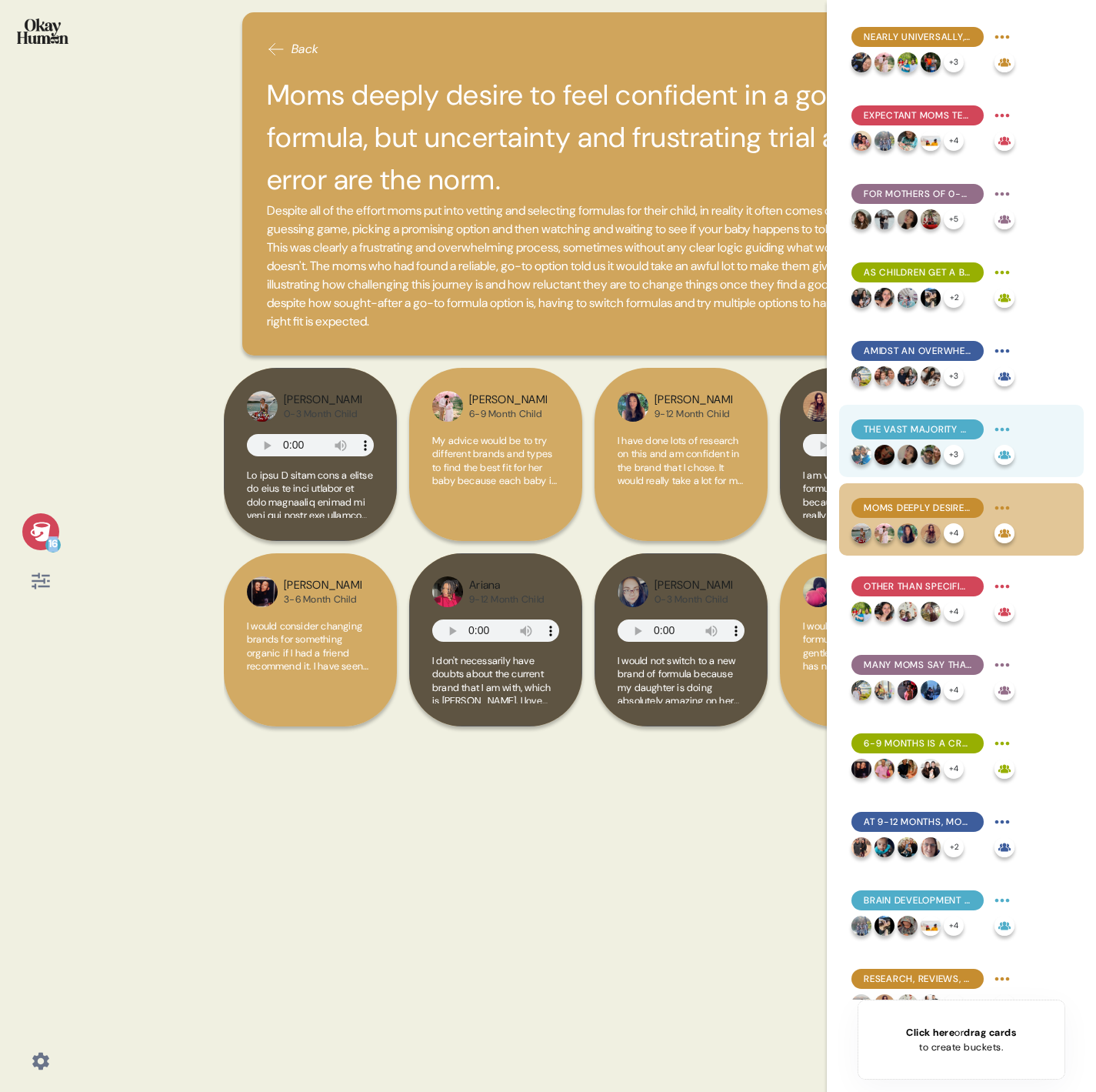
click at [926, 430] on span "The vast majority of moms are unaware of MFGM, and suspicion was common even wh…" at bounding box center [918, 430] width 107 height 14
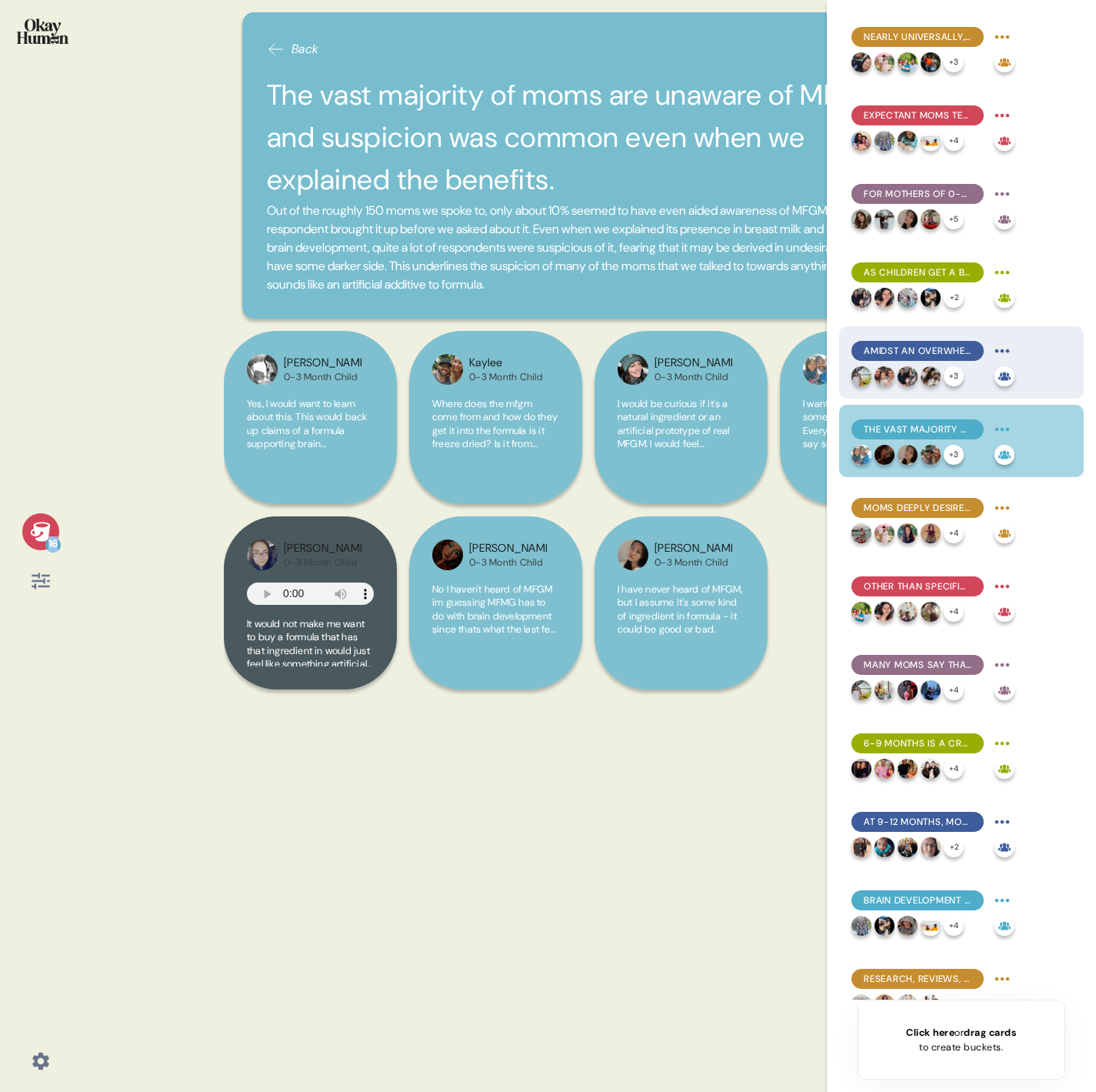
click at [926, 377] on img at bounding box center [931, 376] width 20 height 20
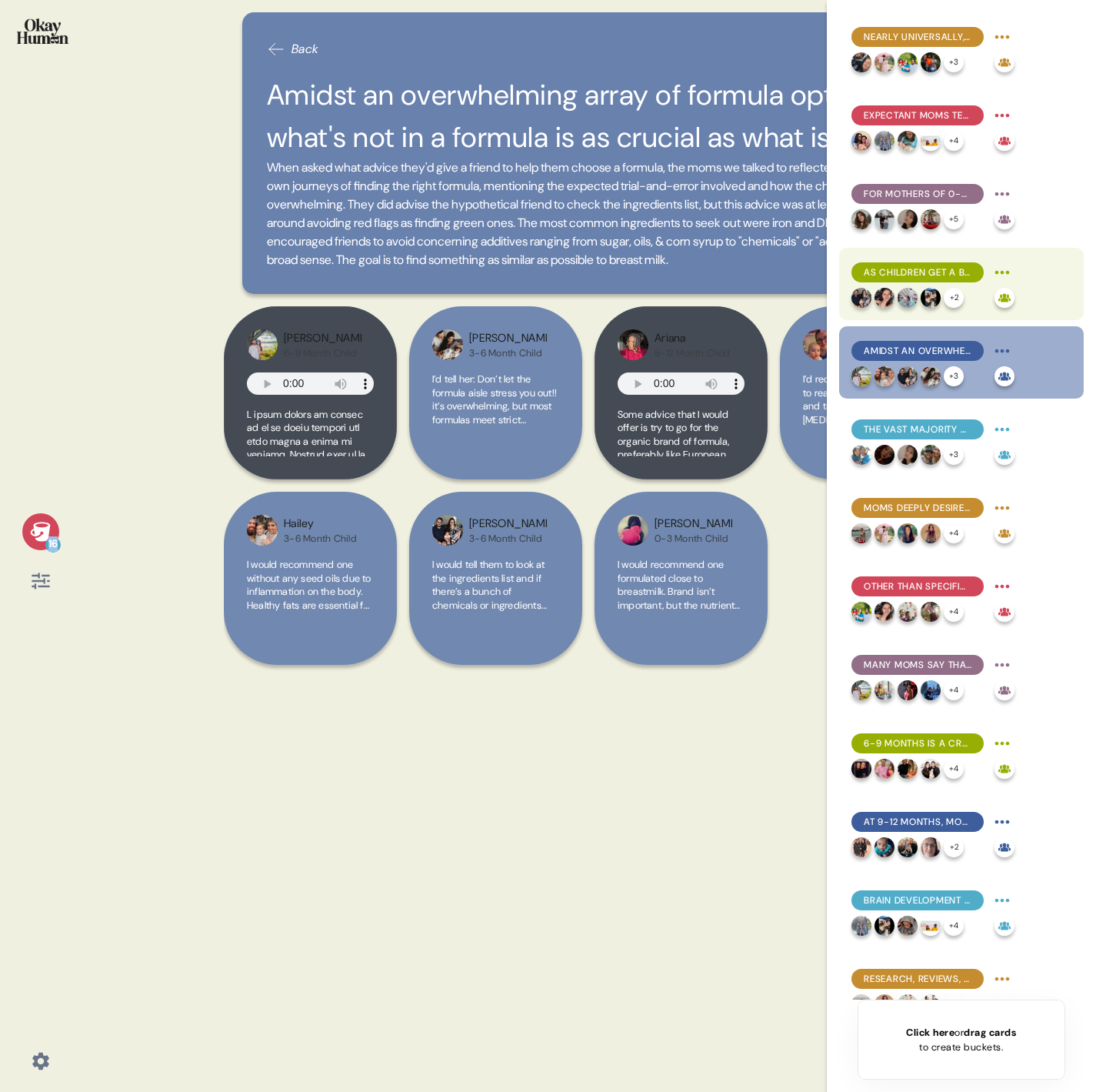
click at [919, 264] on div "As children get a bit older, the perceived "best start" gap between breast milk…" at bounding box center [917, 273] width 132 height 20
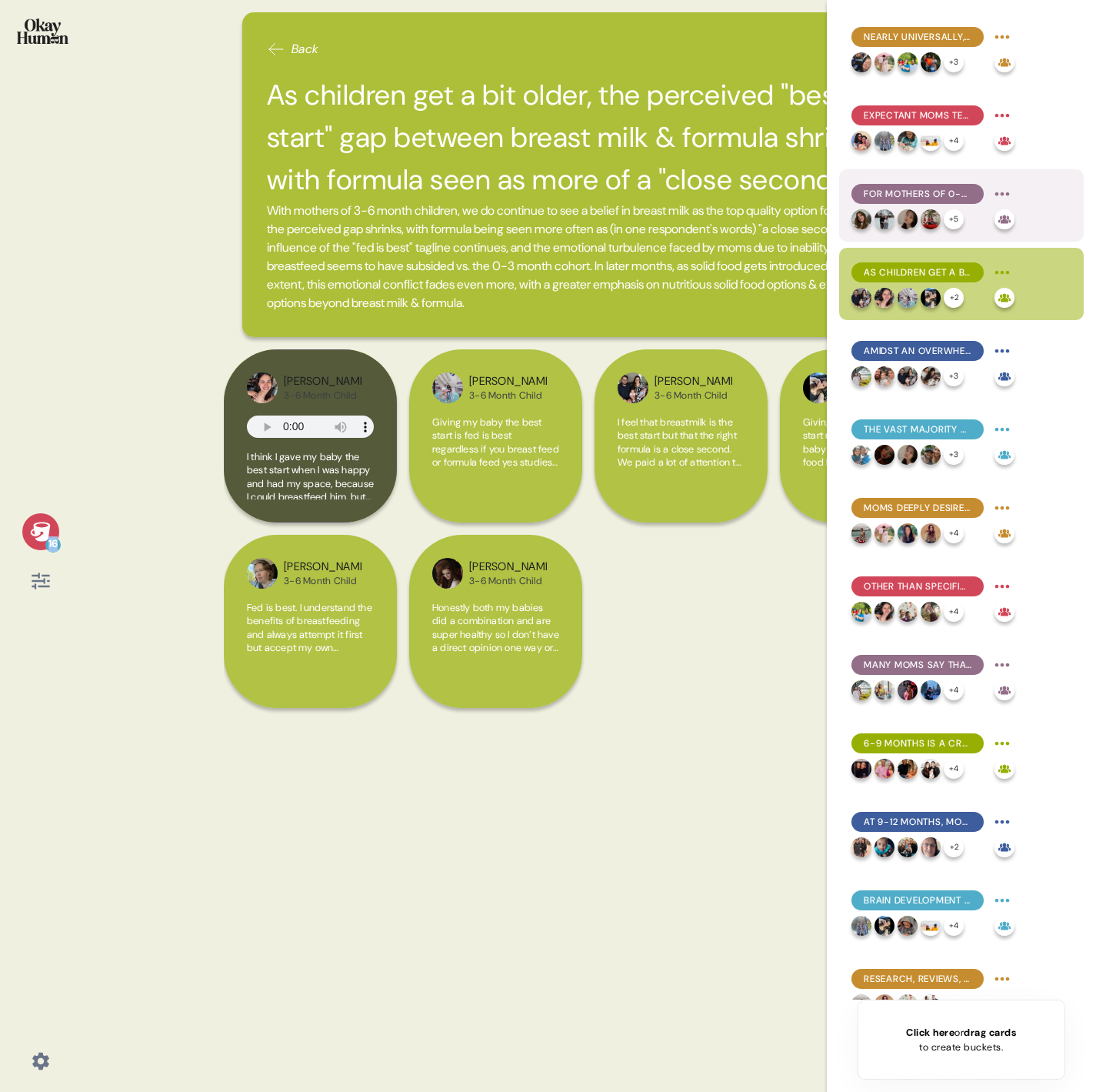
click at [919, 197] on span "For mothers of 0-3 month children, formula use is often a practical necessity, …" at bounding box center [918, 194] width 107 height 14
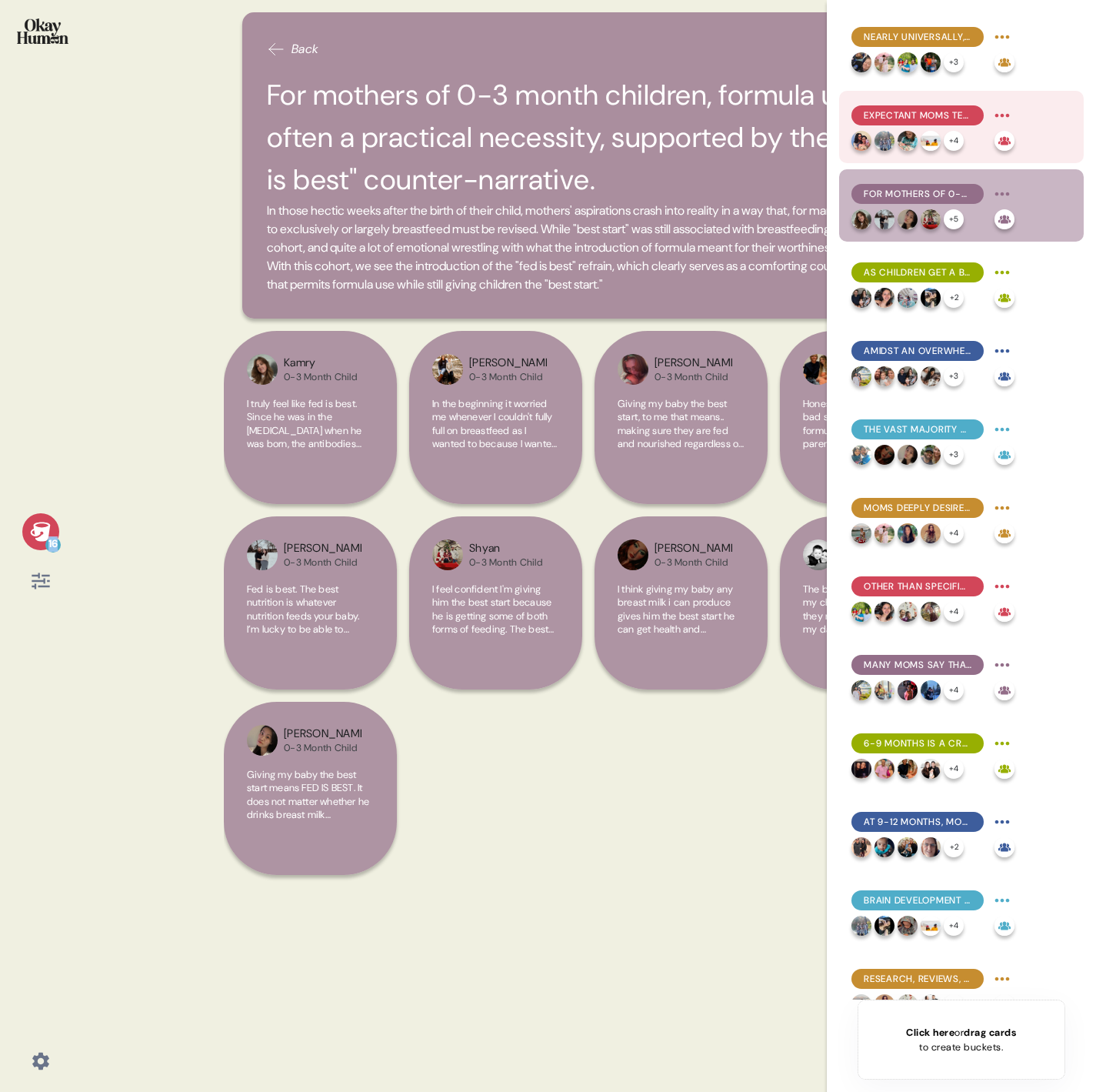
click at [928, 117] on span "Expectant moms tend to have the strongest belief in breastfeeding's superiority…" at bounding box center [918, 115] width 107 height 14
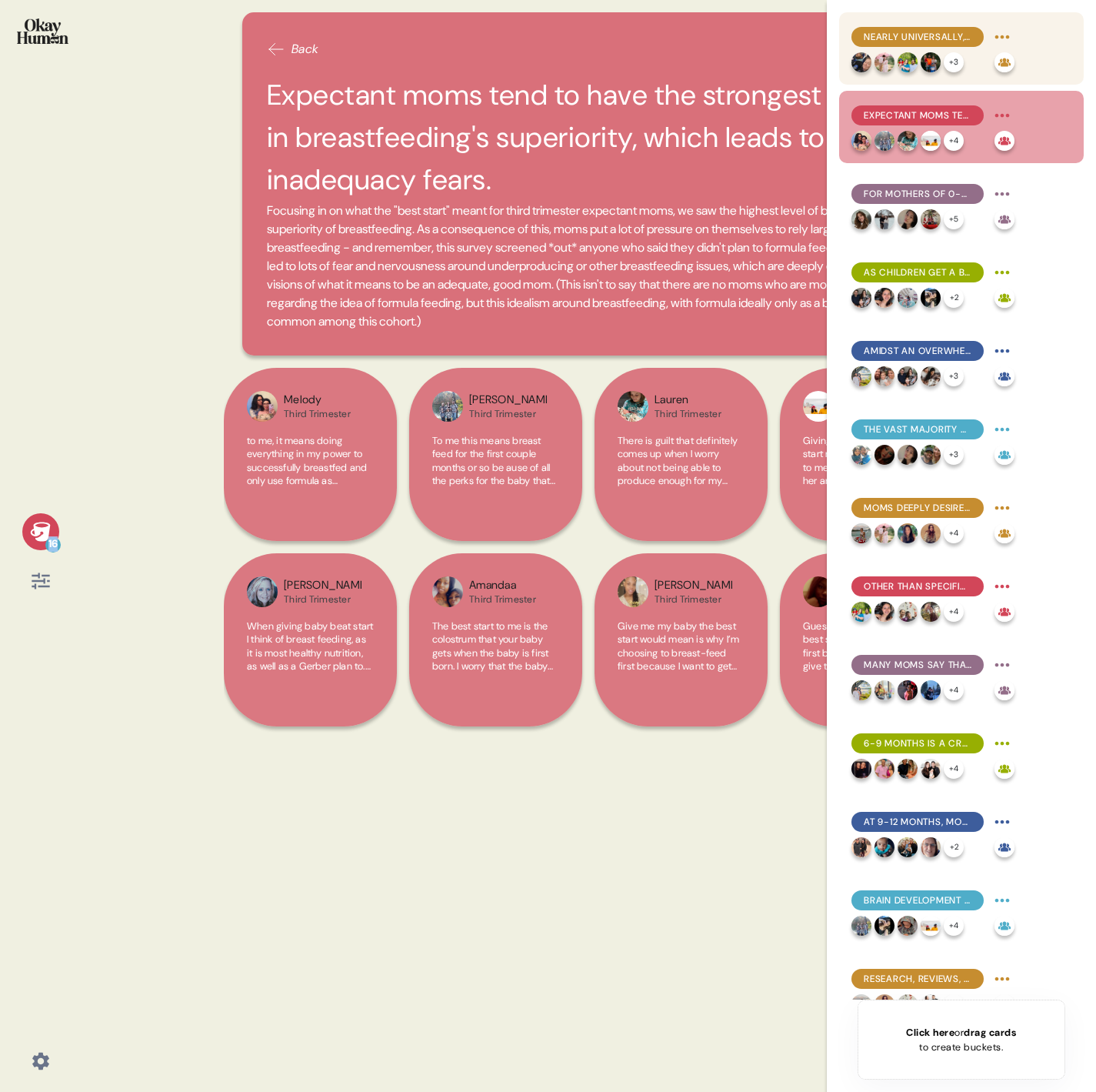
click at [909, 36] on span "Nearly universally, moms aspire to (near-)exclusive breastfeeding, with formula…" at bounding box center [918, 37] width 107 height 14
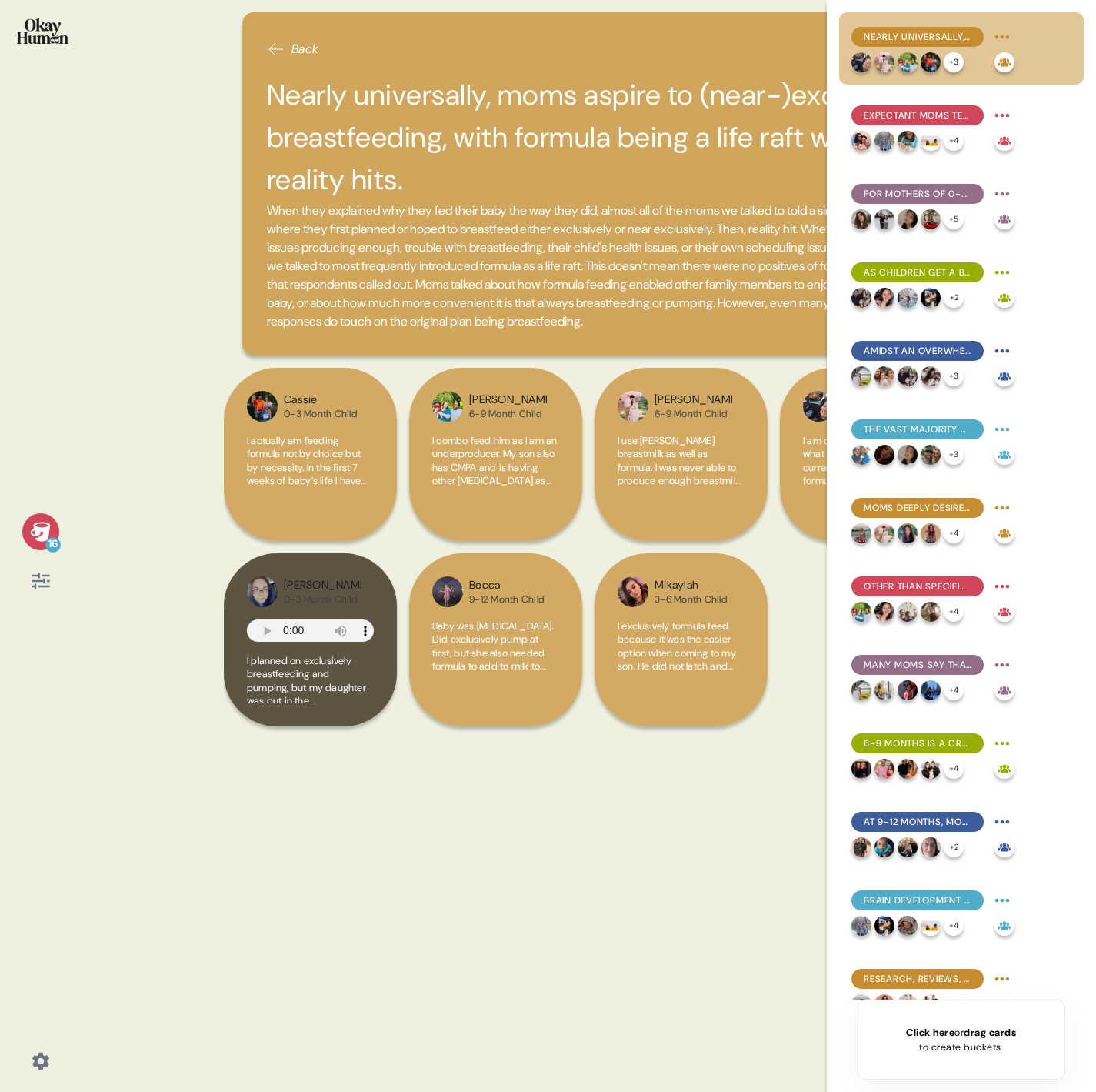
click at [914, 89] on div "Nearly universally, moms aspire to (near-)exclusive breastfeeding, with formula…" at bounding box center [962, 505] width 245 height 988
click at [915, 117] on span "Expectant moms tend to have the strongest belief in breastfeeding's superiority…" at bounding box center [918, 115] width 107 height 14
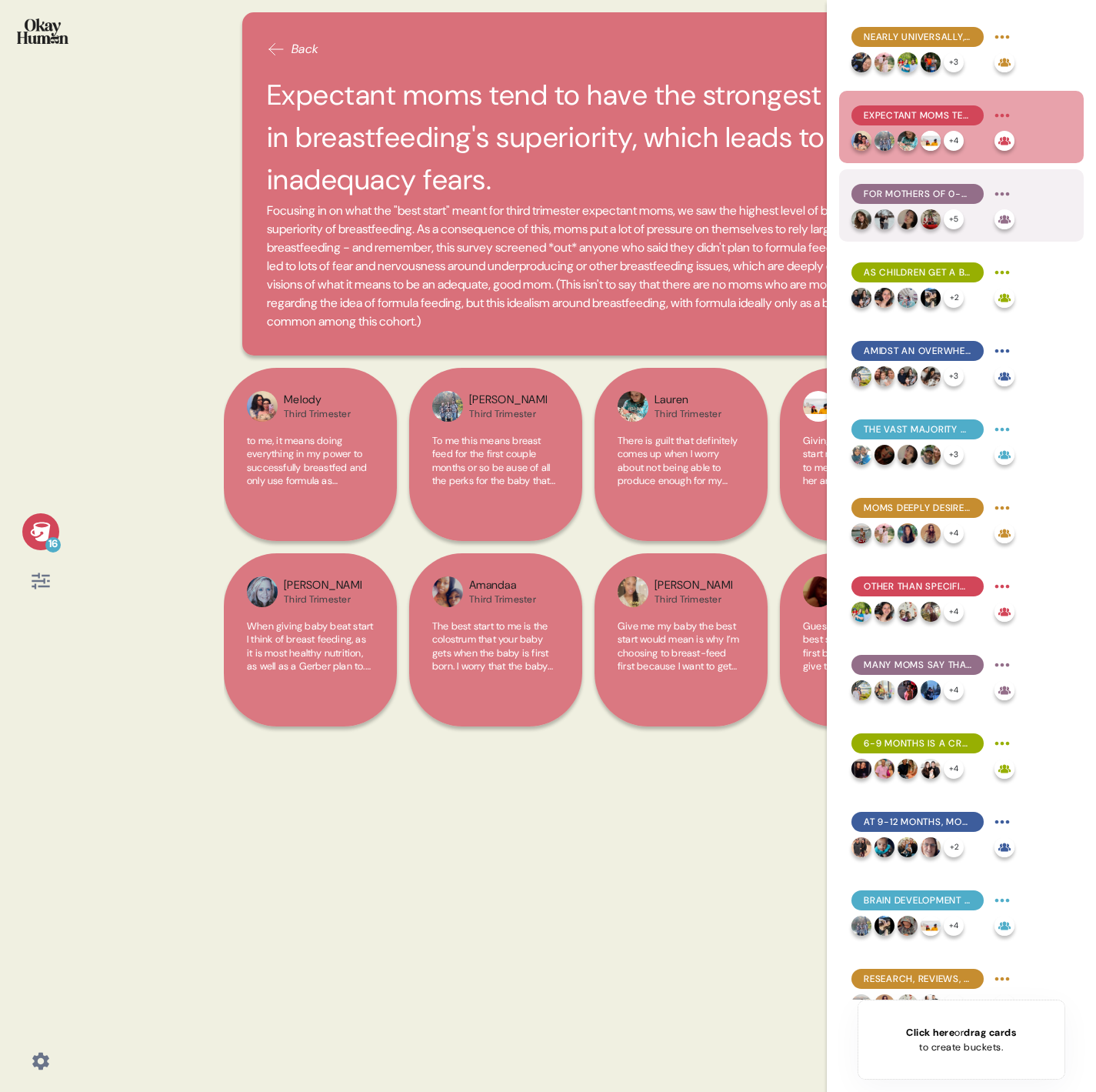
click at [915, 192] on span "For mothers of 0-3 month children, formula use is often a practical necessity, …" at bounding box center [918, 194] width 107 height 14
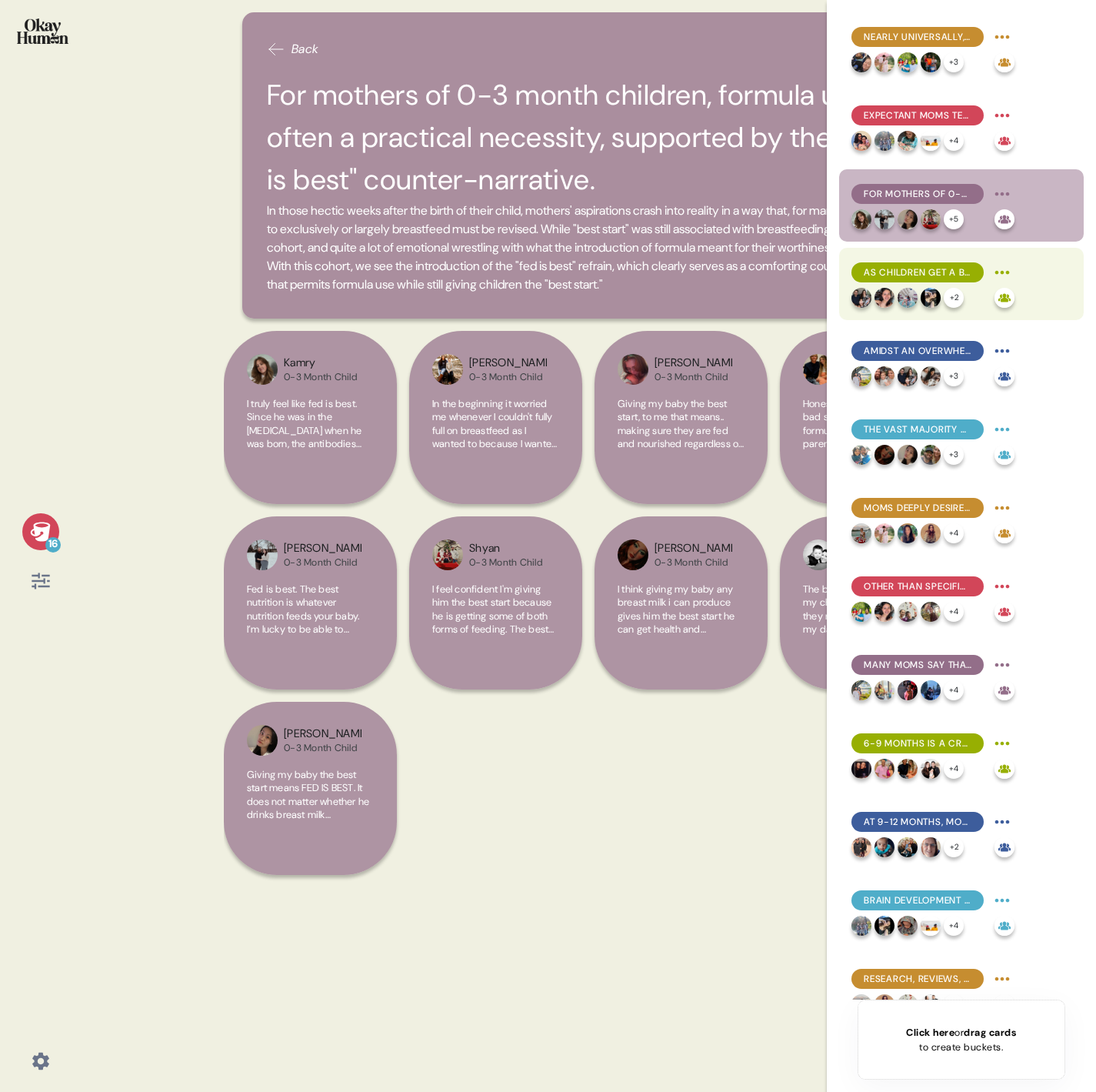
click at [919, 266] on span "As children get a bit older, the perceived "best start" gap between breast milk…" at bounding box center [918, 273] width 107 height 14
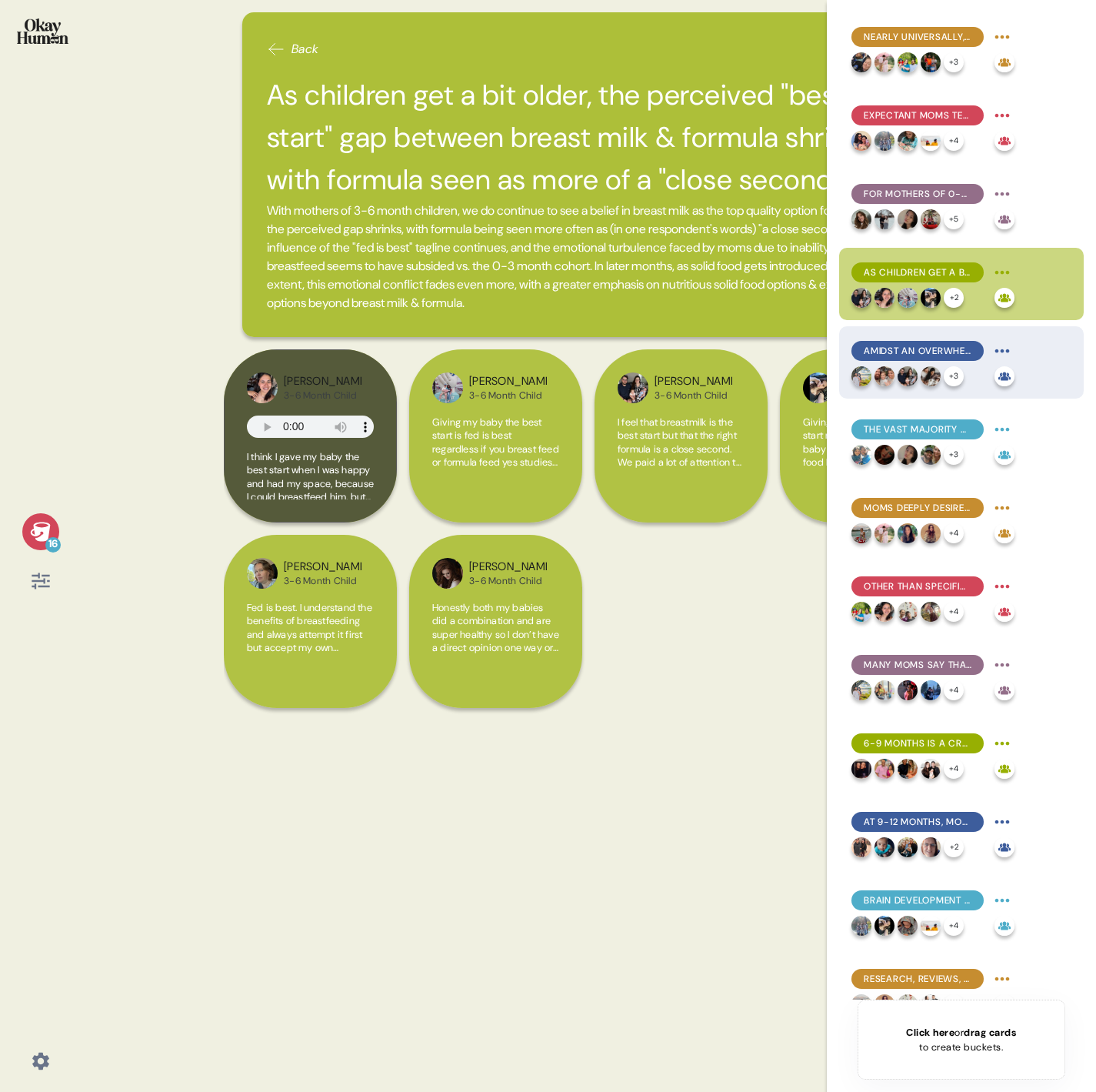
click at [919, 352] on span "Amidst an overwhelming array of formula options, what's not in a formula is as …" at bounding box center [918, 351] width 107 height 14
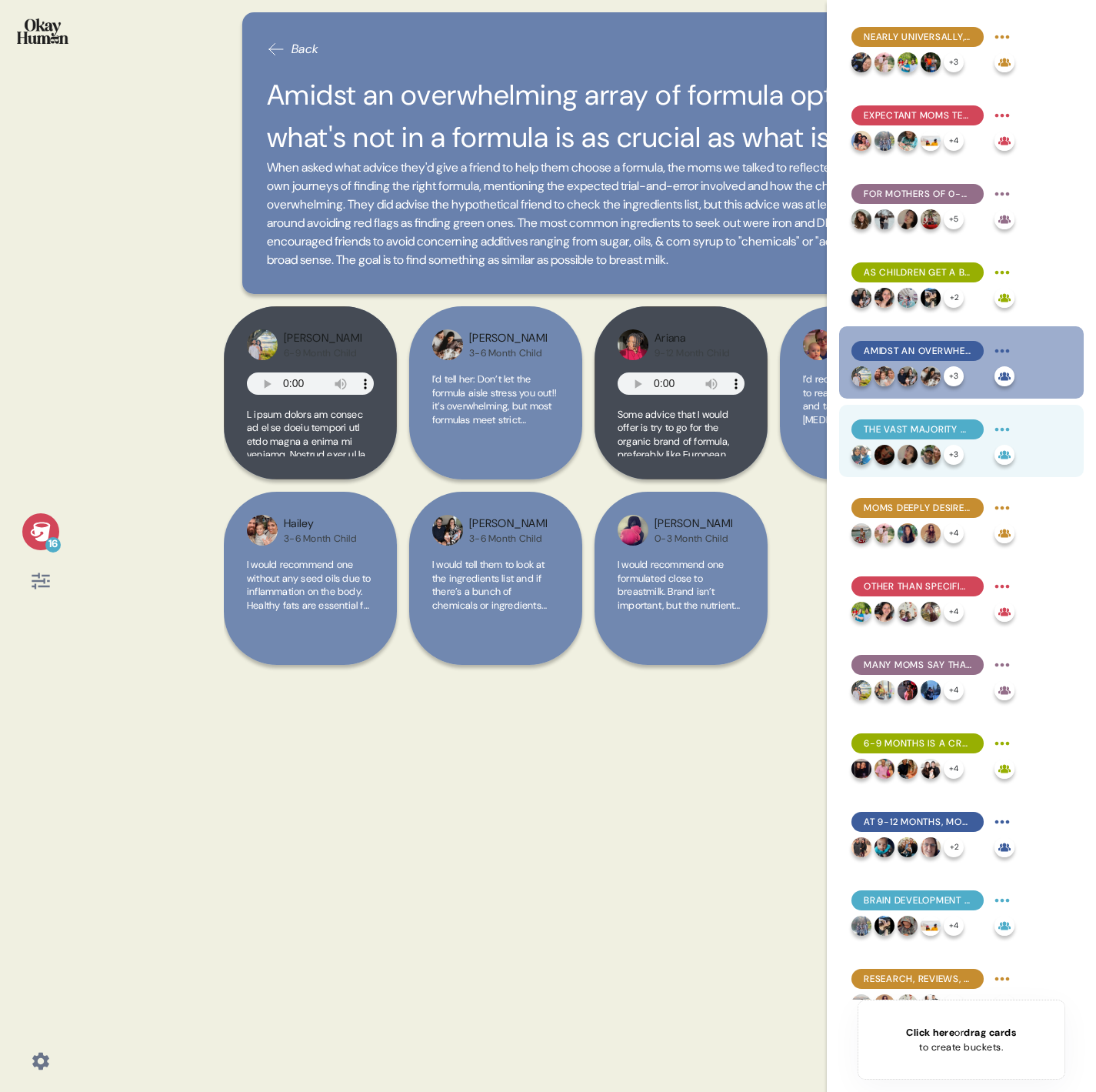
click at [907, 453] on img at bounding box center [908, 455] width 20 height 20
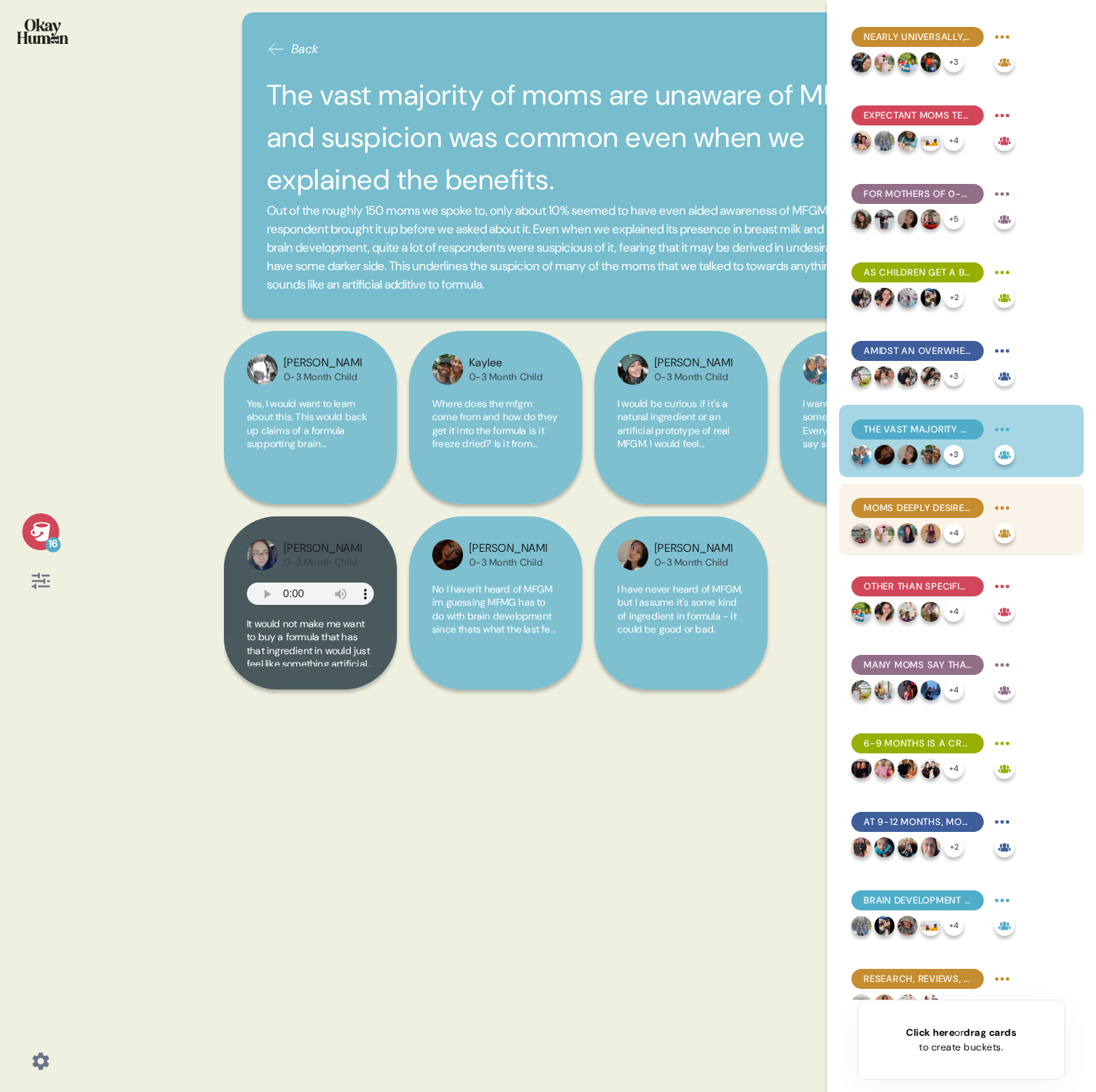
click at [896, 518] on div "Moms deeply desire to feel confident in a go-to formula, but uncertainty and fr…" at bounding box center [933, 507] width 163 height 25
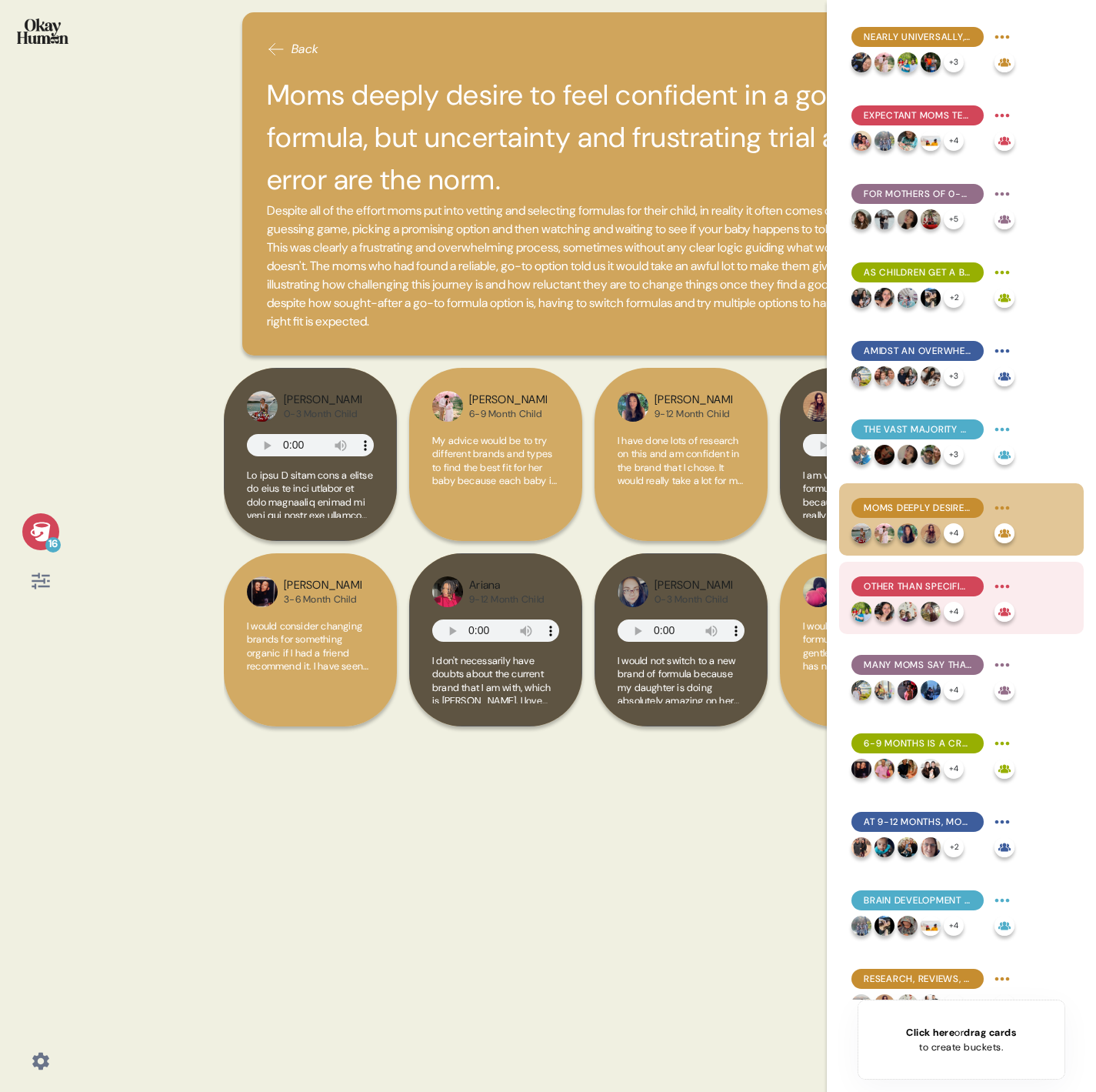
click at [894, 577] on div "Other than specific tolerance issues, price & ingredient alignment are top swit…" at bounding box center [917, 586] width 132 height 20
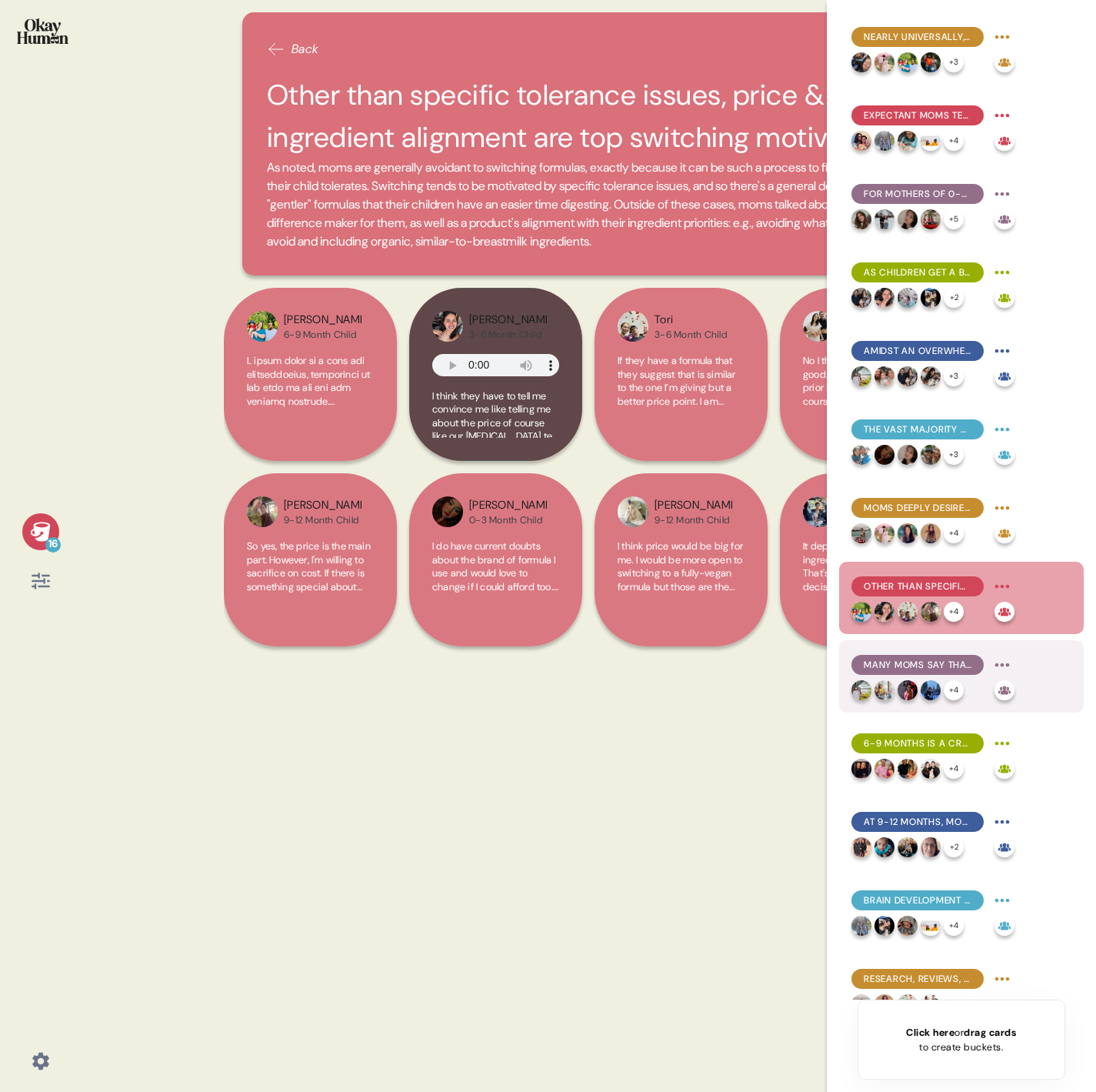
click at [886, 661] on span "Many moms say that switching would be more about getting away from a problemati…" at bounding box center [918, 664] width 107 height 14
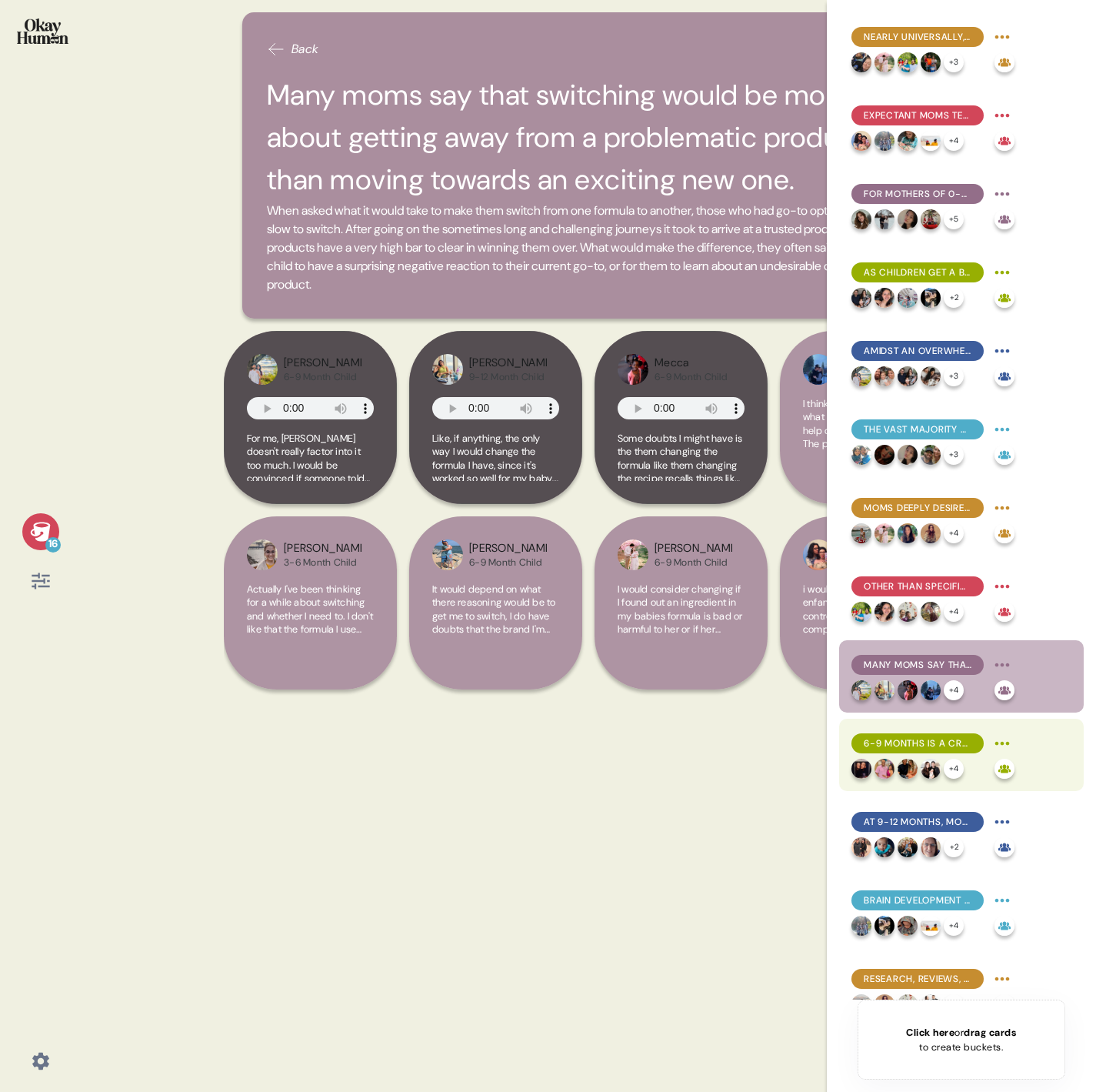
click at [884, 762] on img at bounding box center [885, 769] width 20 height 20
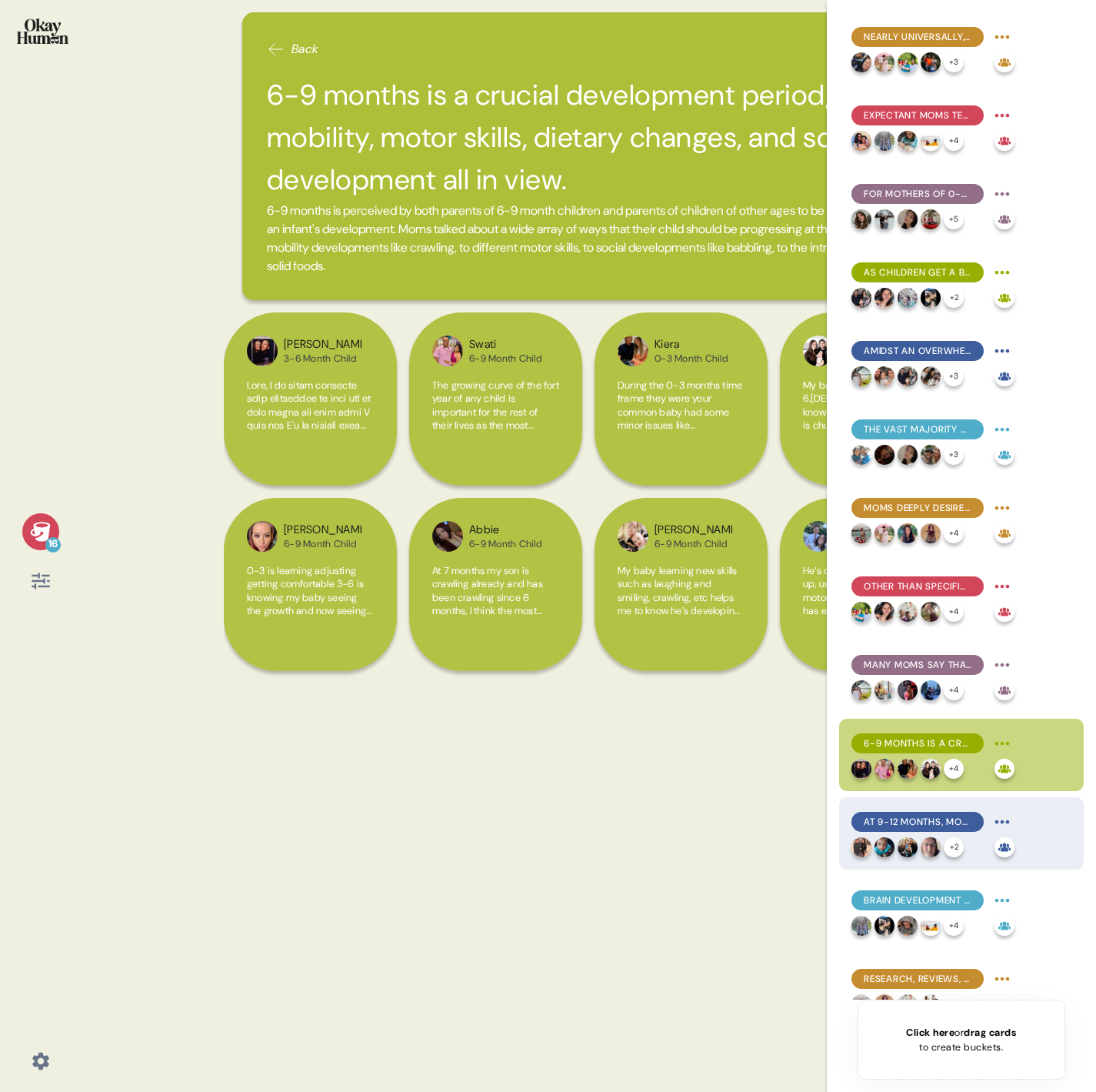
click at [921, 821] on span "At 9-12 months, moms are looking for first steps, first words, and further soci…" at bounding box center [918, 821] width 107 height 14
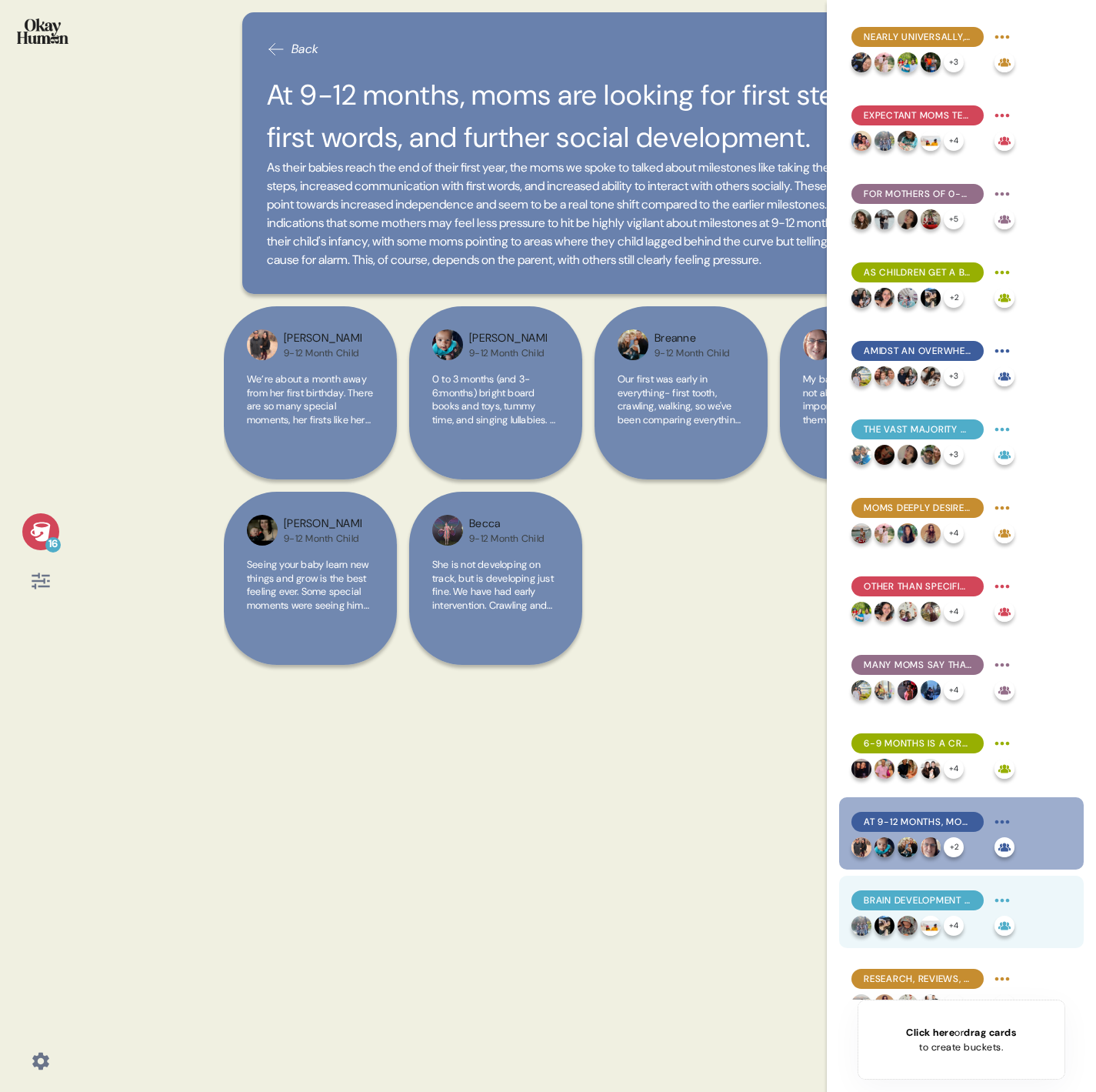
click at [910, 916] on img at bounding box center [908, 926] width 20 height 20
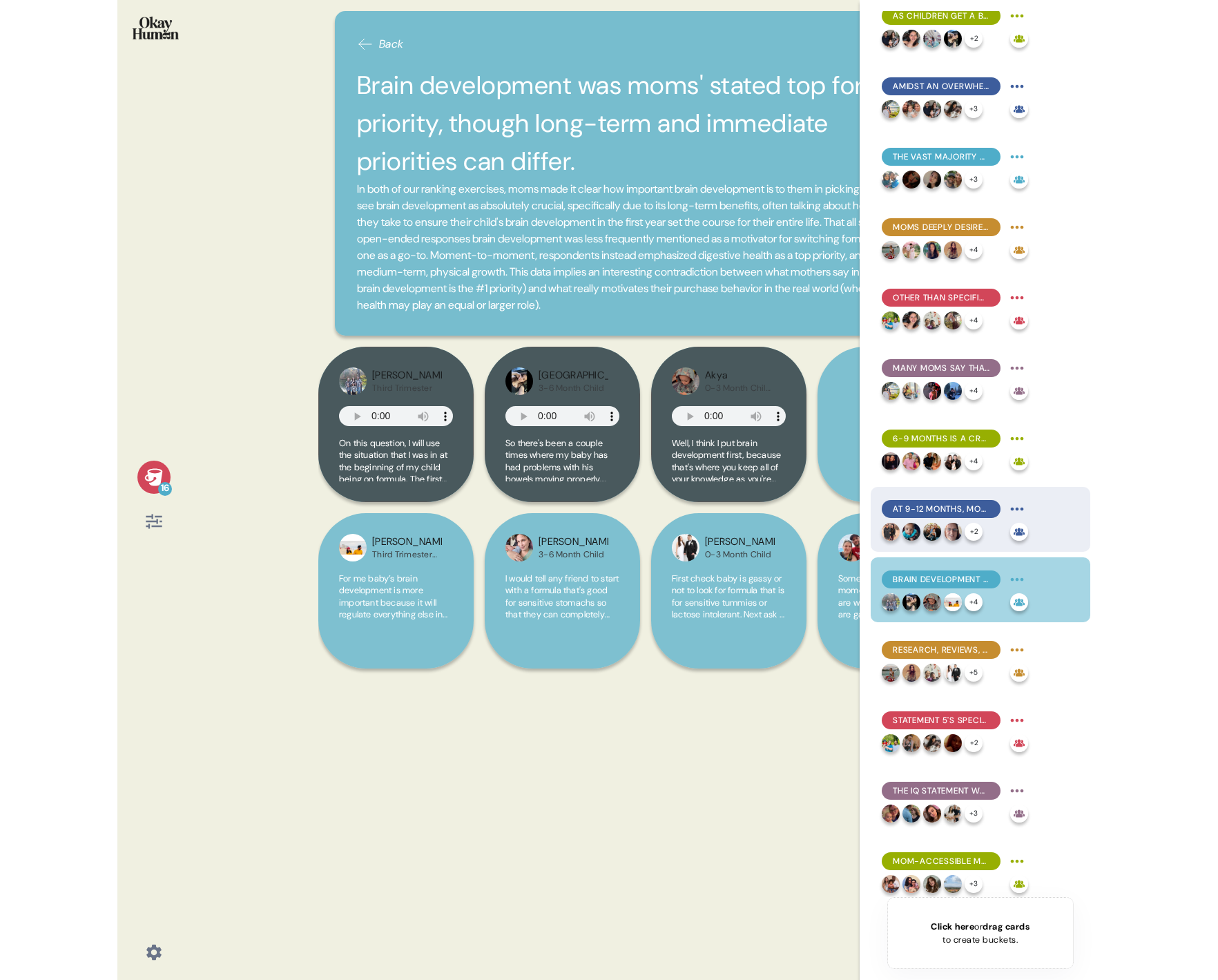
scroll to position [237, 0]
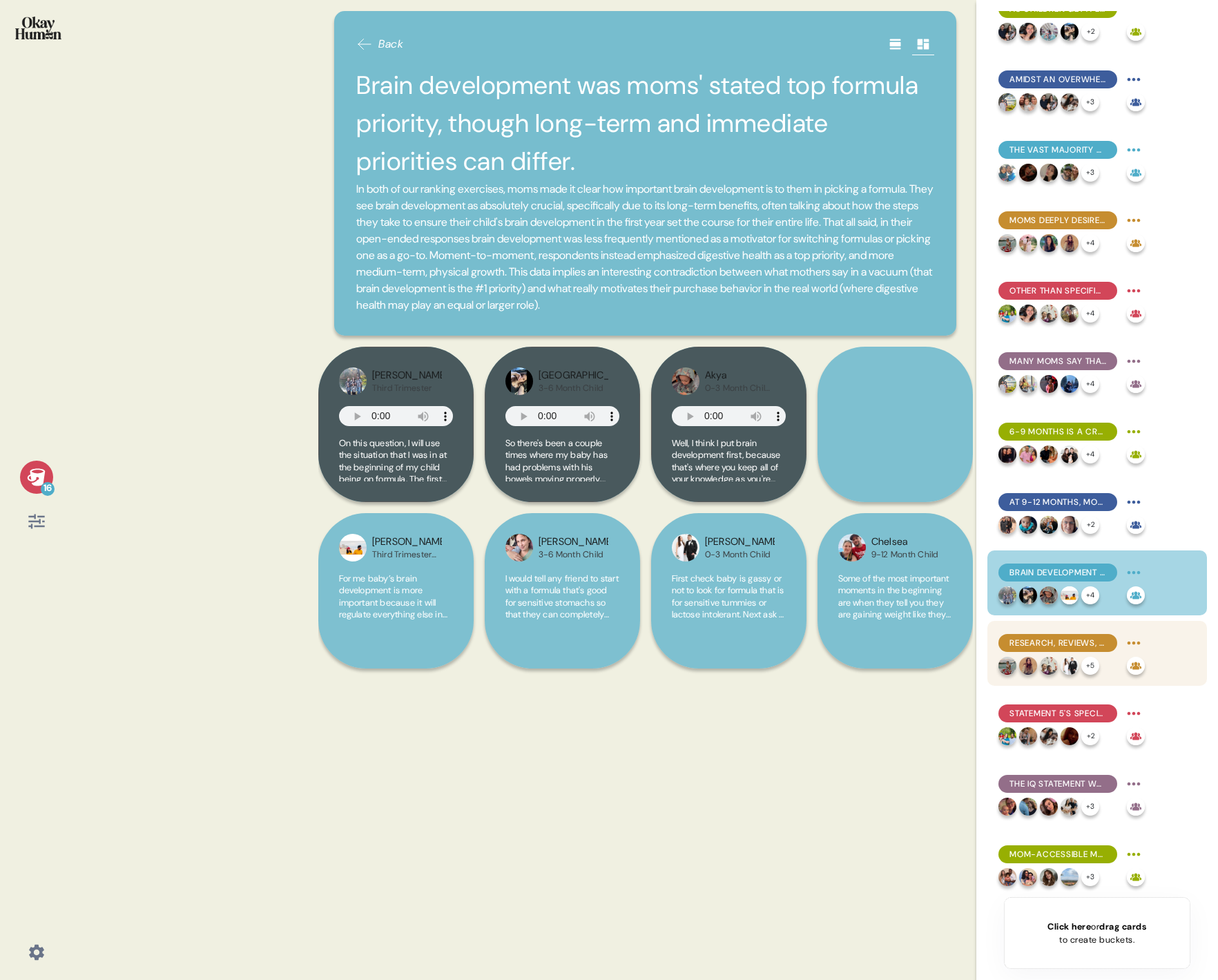
click at [983, 634] on div "Research, reviews, and doctors' recommendations help pull apart formula brands'…" at bounding box center [1057, 643] width 119 height 18
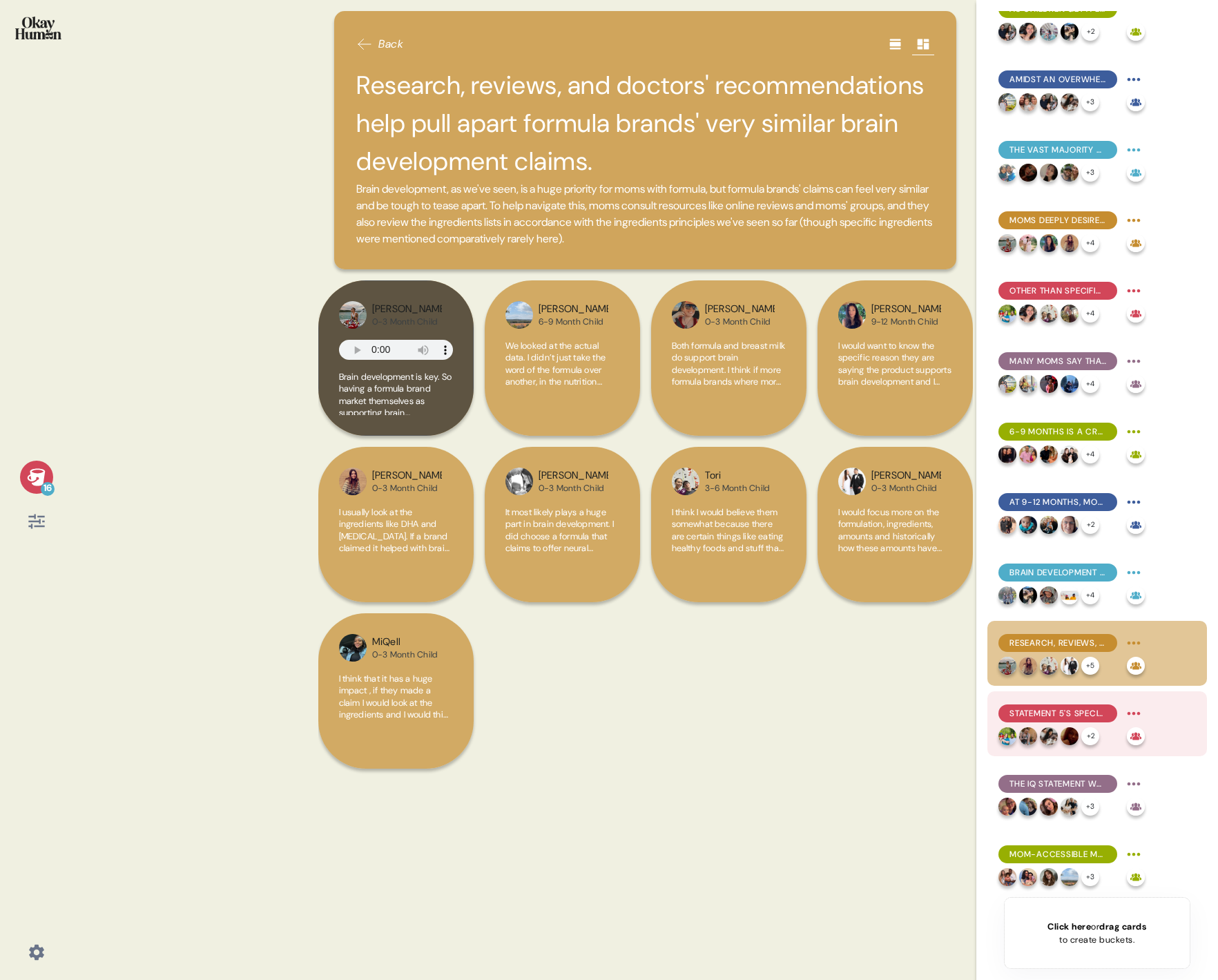
click at [983, 709] on span "Statement 5's specificity and clinical support made it the most compelling, wit…" at bounding box center [1057, 713] width 96 height 12
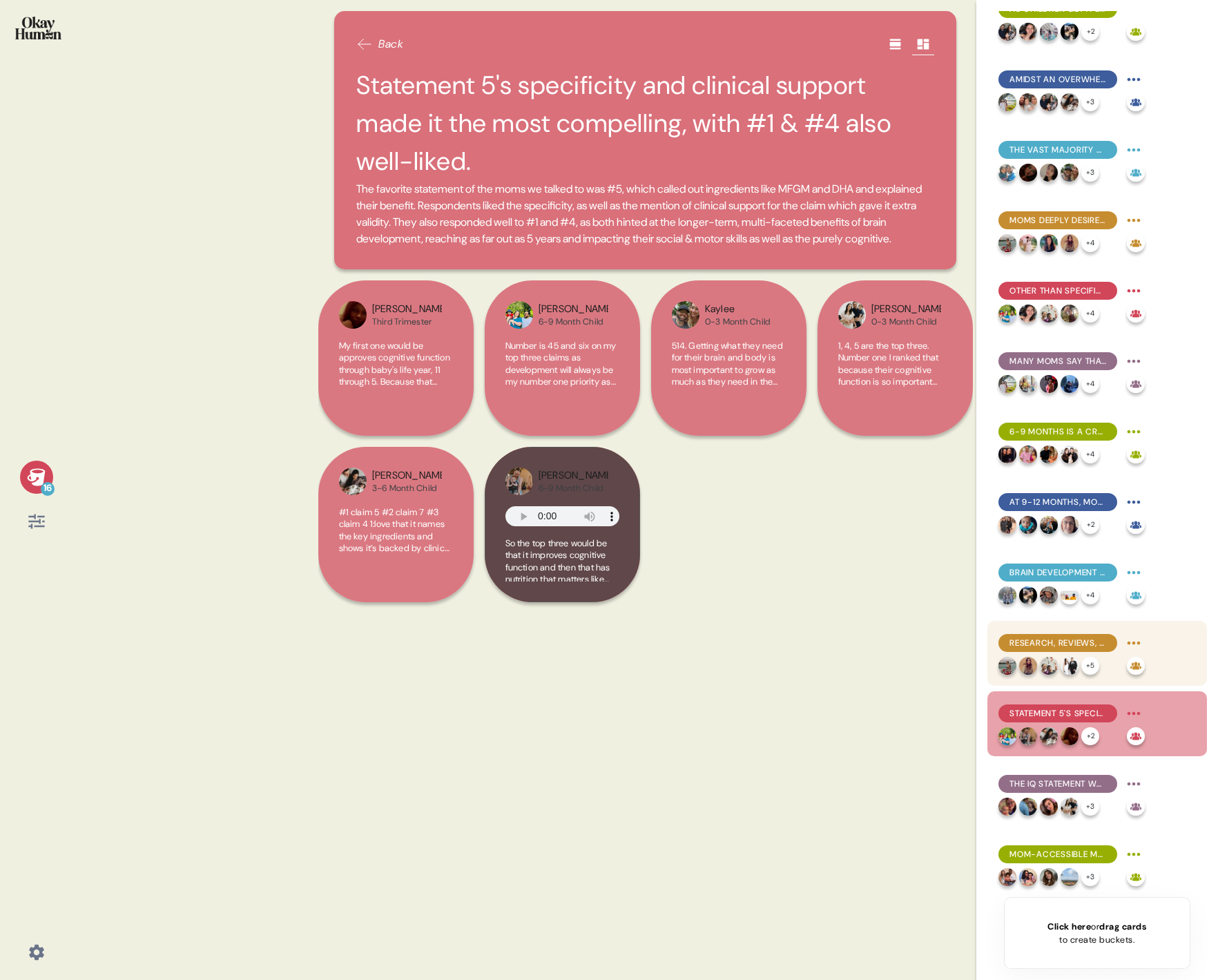
click at [983, 628] on div "Research, reviews, and doctors' recommendations help pull apart formula brands'…" at bounding box center [1097, 652] width 220 height 65
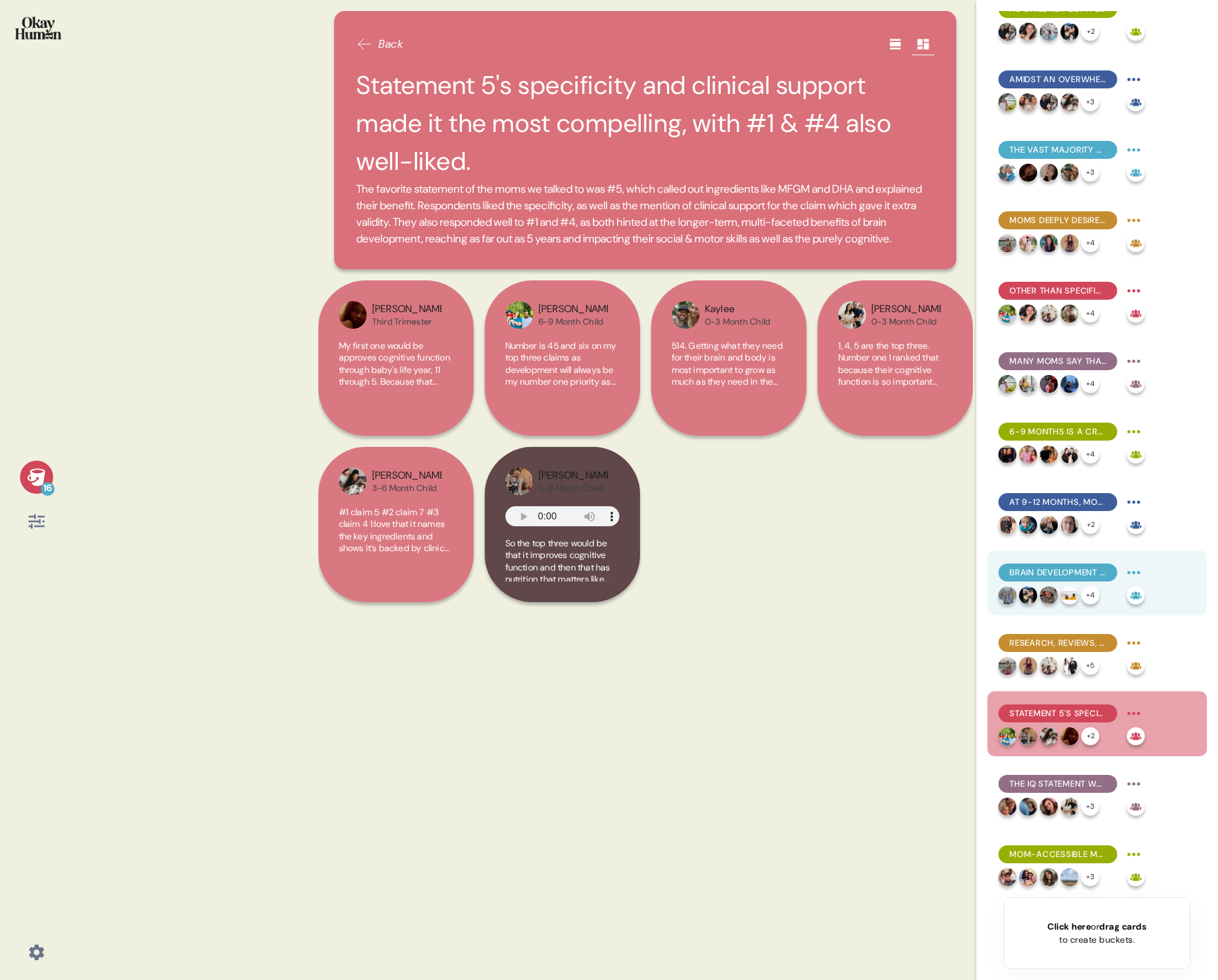
click at [983, 566] on span "Brain development was moms' stated top formula priority, though long-term and i…" at bounding box center [1057, 572] width 96 height 12
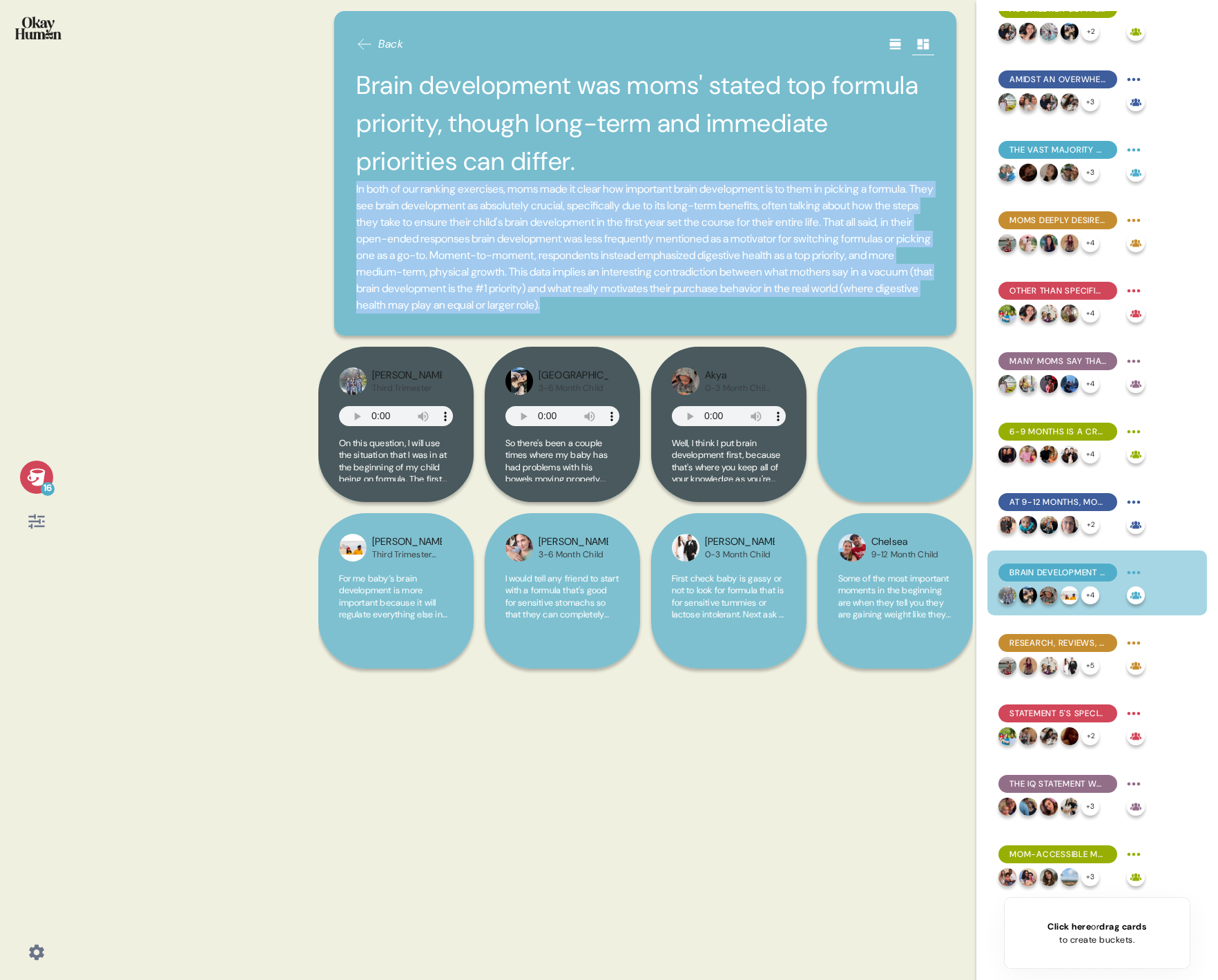
drag, startPoint x: 356, startPoint y: 185, endPoint x: 441, endPoint y: 321, distance: 160.4
click at [441, 313] on span "In both of our ranking exercises, moms made it clear how important brain develo…" at bounding box center [645, 247] width 578 height 133
drag, startPoint x: 441, startPoint y: 321, endPoint x: 255, endPoint y: 303, distance: 186.9
click at [255, 303] on div "16 Back Brain development was moms' stated top formula priority, though long-te…" at bounding box center [609, 490] width 1218 height 980
